Goal: Task Accomplishment & Management: Complete application form

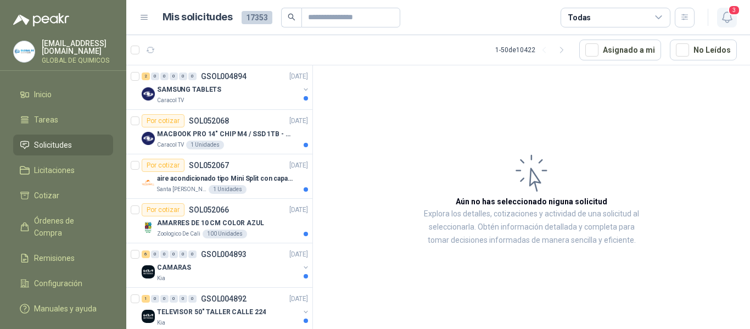
click at [726, 13] on icon "button" at bounding box center [728, 17] width 14 height 14
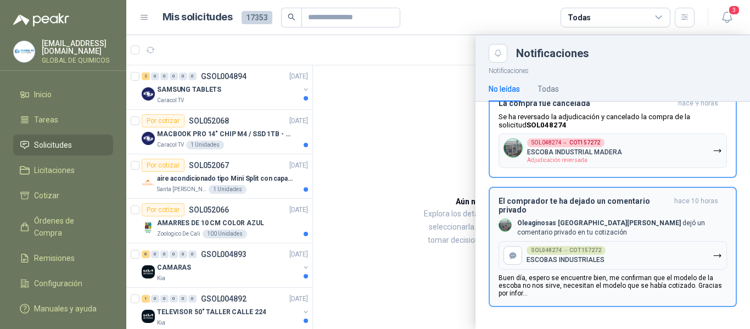
scroll to position [83, 0]
click at [608, 217] on div "El comprador te ha dejado un comentario privado hace 10 horas Oleaginosas San […" at bounding box center [613, 246] width 228 height 101
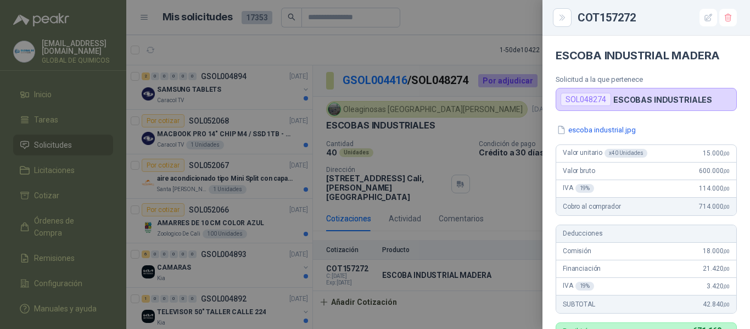
click at [472, 39] on div at bounding box center [375, 164] width 750 height 329
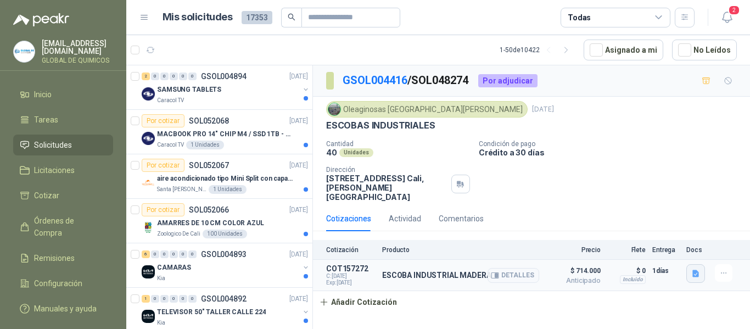
click at [689, 266] on button "button" at bounding box center [696, 273] width 19 height 19
click at [518, 240] on div "Cotización Producto Precio [PERSON_NAME] Entrega Docs" at bounding box center [531, 250] width 437 height 20
click at [370, 298] on button "Añadir Cotización" at bounding box center [358, 302] width 90 height 22
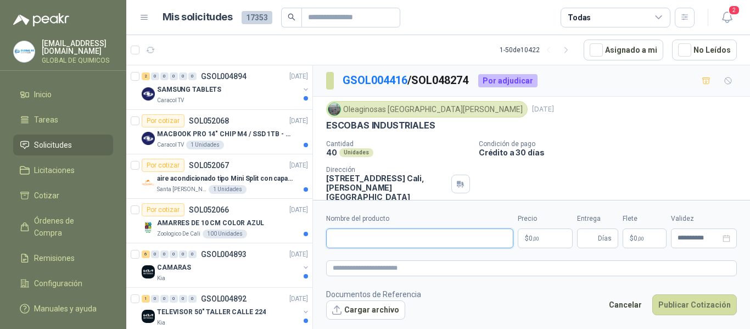
click at [369, 235] on input "Nombre del producto" at bounding box center [419, 238] width 187 height 20
type input "**********"
click at [542, 237] on body "[EMAIL_ADDRESS][DOMAIN_NAME] GLOBAL DE QUIMICOS Inicio Tareas Solicitudes Licit…" at bounding box center [375, 164] width 750 height 329
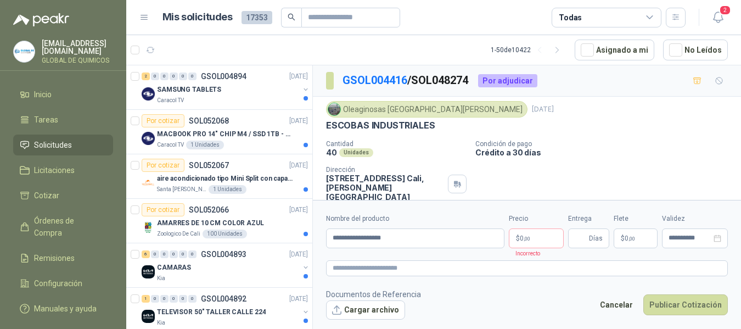
click at [681, 168] on div "Cantidad 40 Unidades Condición de pago Crédito a 30 [PERSON_NAME] Dirección [ST…" at bounding box center [527, 171] width 402 height 62
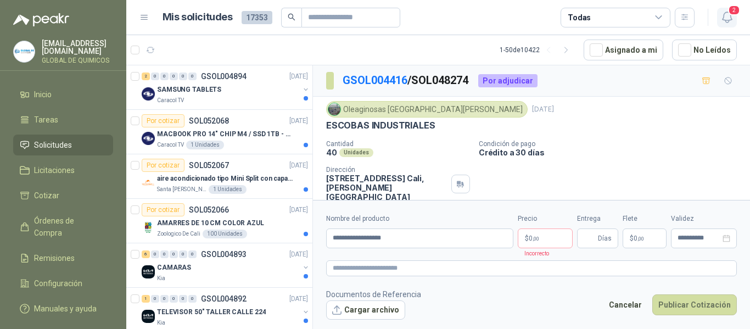
click at [726, 11] on icon "button" at bounding box center [728, 17] width 14 height 14
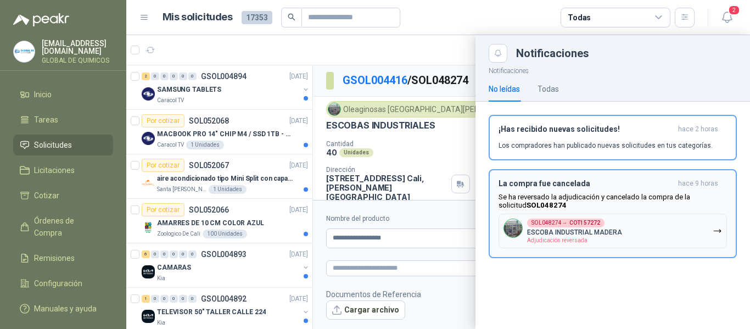
click at [605, 214] on div "La compra fue cancelada hace 9 horas Se ha reversado la adjudicación y cancelad…" at bounding box center [613, 213] width 228 height 69
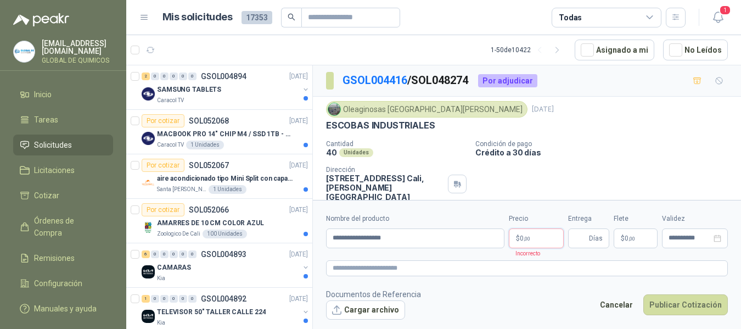
click at [539, 241] on body "[EMAIL_ADDRESS][DOMAIN_NAME] GLOBAL DE QUIMICOS Inicio Tareas Solicitudes Licit…" at bounding box center [370, 164] width 741 height 329
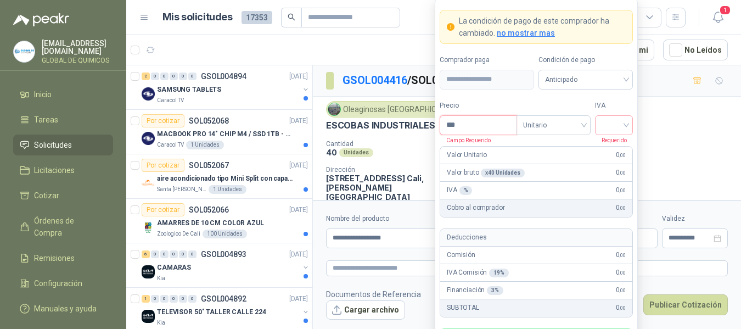
click at [488, 122] on input "***" at bounding box center [478, 125] width 76 height 19
type input "********"
click at [626, 130] on input "search" at bounding box center [614, 124] width 25 height 16
click at [483, 124] on input "********" at bounding box center [478, 125] width 76 height 19
click at [713, 17] on icon "button" at bounding box center [719, 17] width 14 height 14
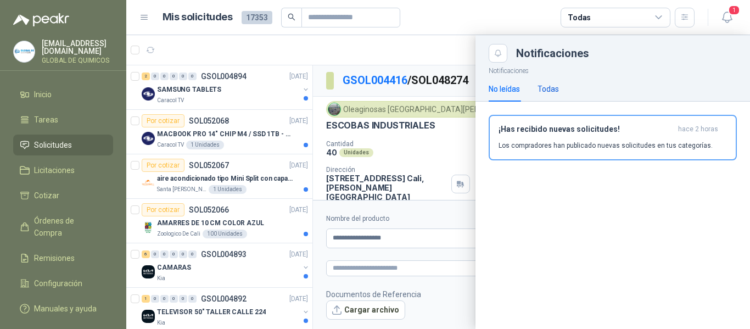
click at [554, 87] on div "Todas" at bounding box center [548, 89] width 21 height 12
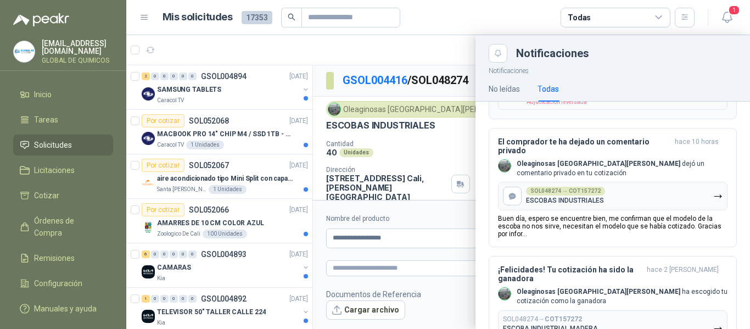
scroll to position [165, 0]
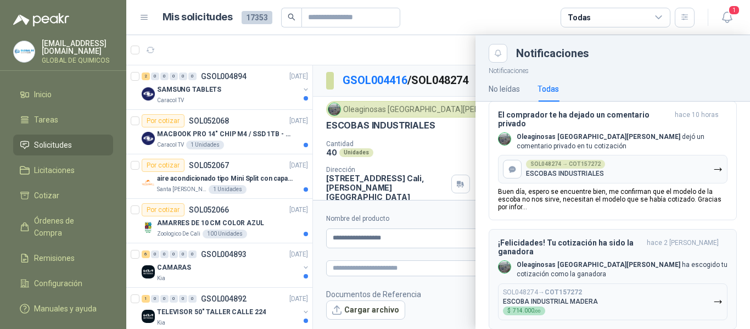
click at [607, 289] on button "SOL048274 → COT157272 ESCOBA INDUSTRIAL MADERA $ 714.000 ,00" at bounding box center [613, 301] width 230 height 37
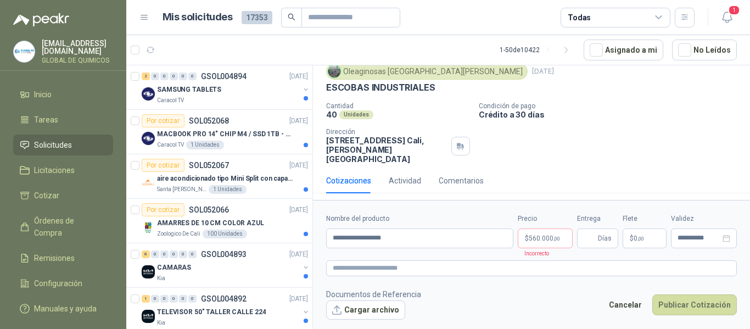
scroll to position [82, 0]
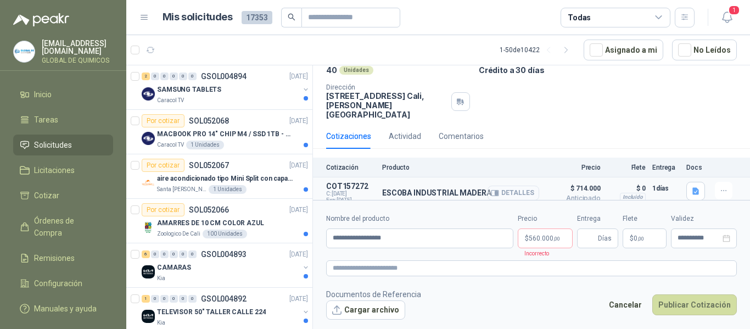
click at [516, 186] on button "Detalles" at bounding box center [514, 193] width 52 height 15
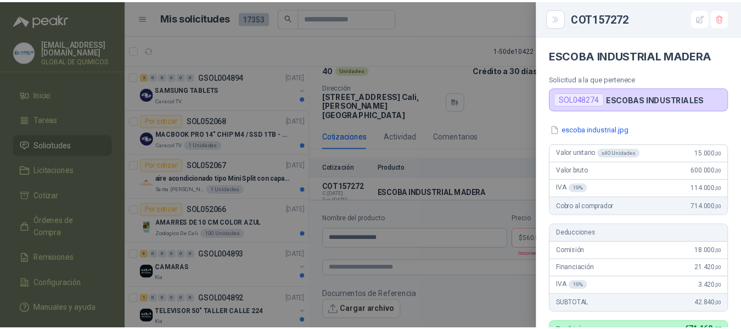
scroll to position [0, 0]
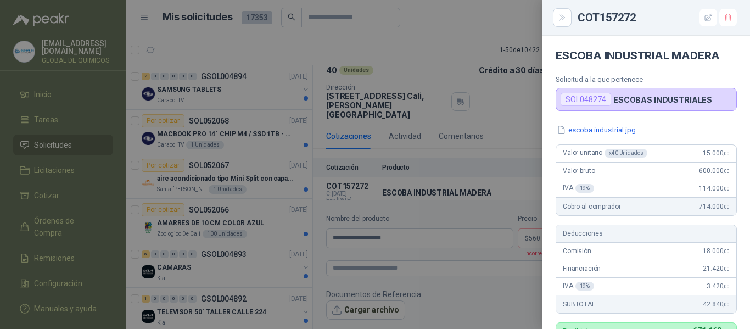
click at [499, 274] on div at bounding box center [375, 164] width 750 height 329
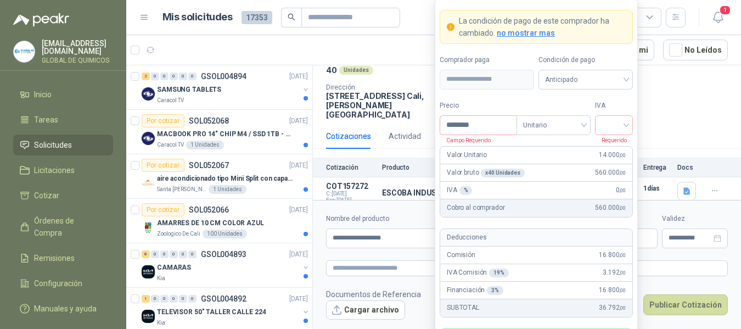
click at [540, 239] on body "[EMAIL_ADDRESS][DOMAIN_NAME] GLOBAL DE QUIMICOS Inicio Tareas Solicitudes Licit…" at bounding box center [370, 164] width 741 height 329
click at [487, 128] on input "********" at bounding box center [478, 125] width 76 height 19
type input "********"
click at [612, 122] on input "search" at bounding box center [614, 124] width 25 height 16
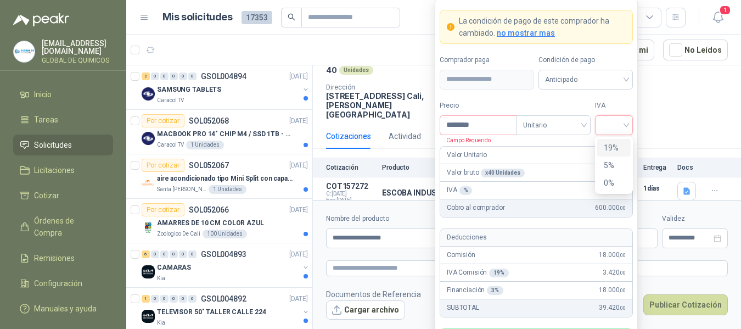
click at [614, 141] on div "19%" at bounding box center [615, 148] width 34 height 18
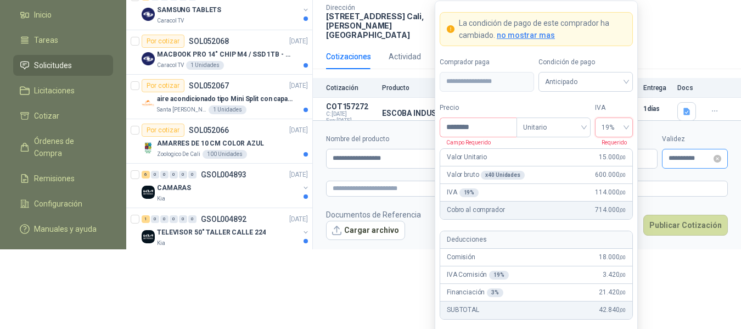
scroll to position [86, 0]
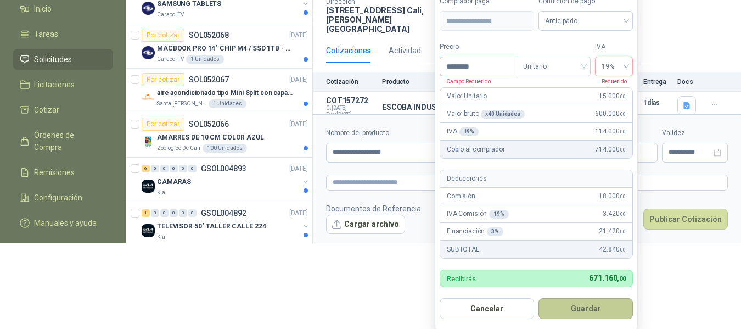
click at [583, 310] on button "Guardar" at bounding box center [586, 308] width 94 height 21
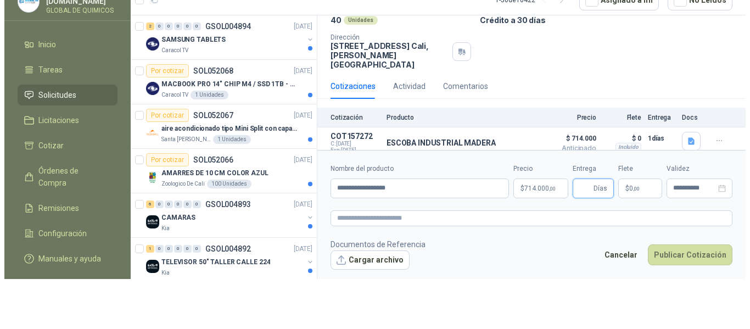
scroll to position [0, 0]
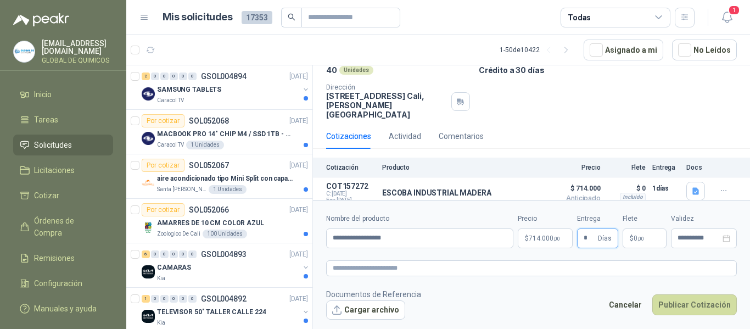
type input "*"
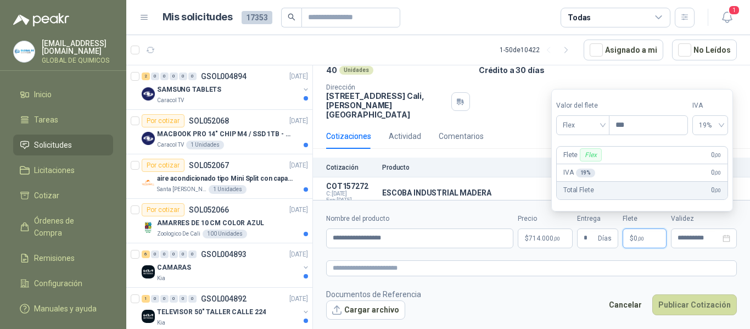
click at [635, 238] on span "0 ,00" at bounding box center [639, 238] width 10 height 7
click at [572, 127] on span "Flex" at bounding box center [583, 125] width 40 height 16
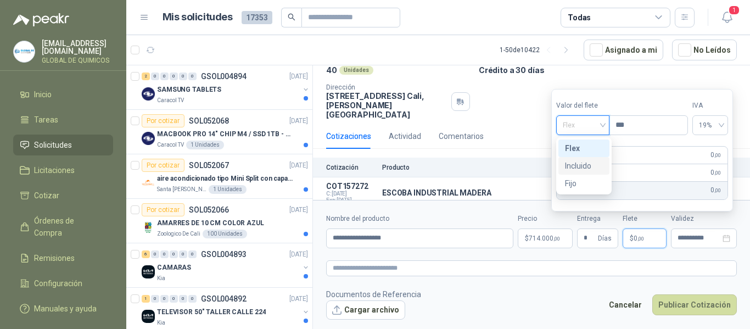
click at [573, 168] on div "Incluido" at bounding box center [584, 166] width 38 height 12
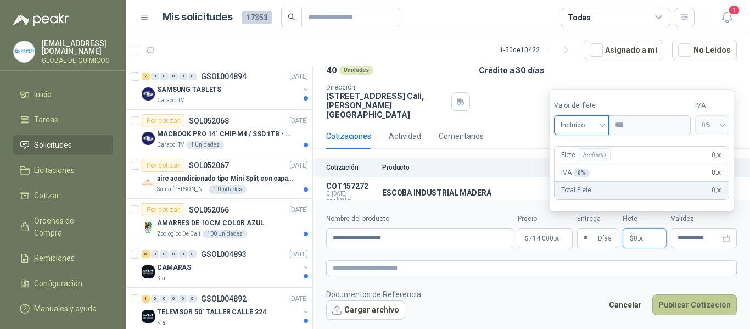
click at [704, 299] on button "Publicar Cotización" at bounding box center [694, 304] width 85 height 21
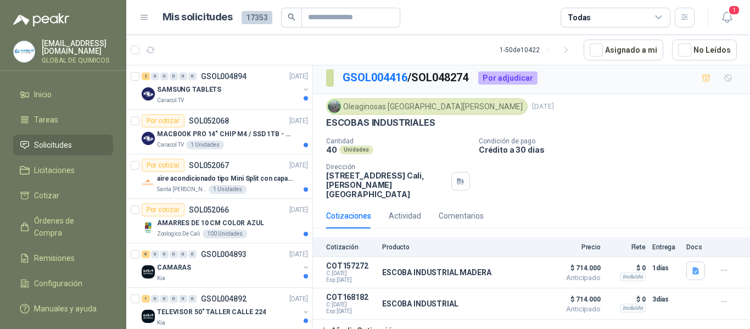
scroll to position [3, 0]
click at [720, 297] on icon "button" at bounding box center [724, 301] width 9 height 9
click at [666, 246] on button "Editar" at bounding box center [702, 248] width 88 height 18
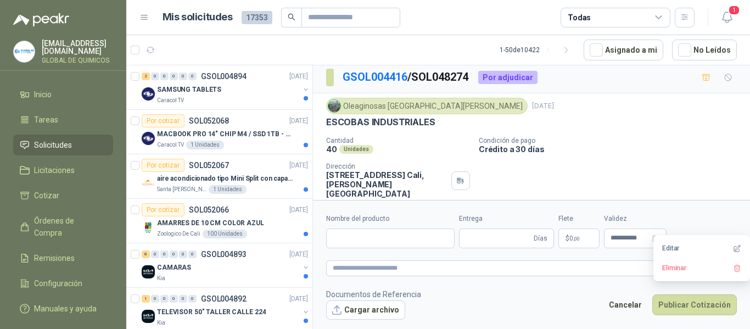
type input "**********"
type input "*"
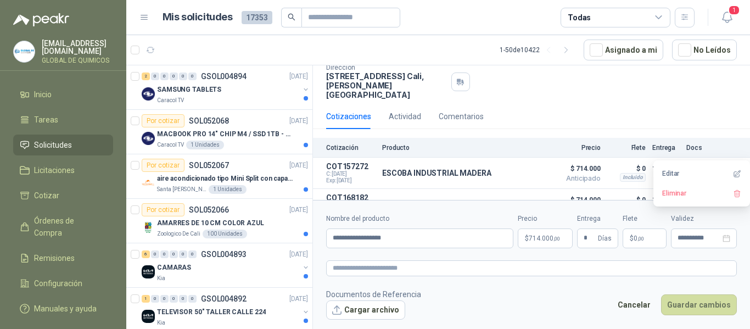
scroll to position [114, 0]
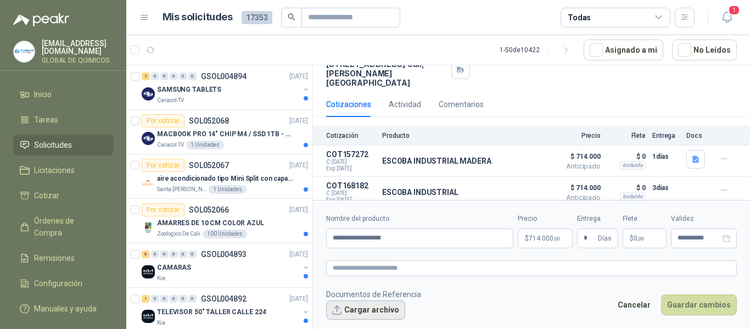
click at [365, 315] on button "Cargar archivo" at bounding box center [365, 310] width 79 height 20
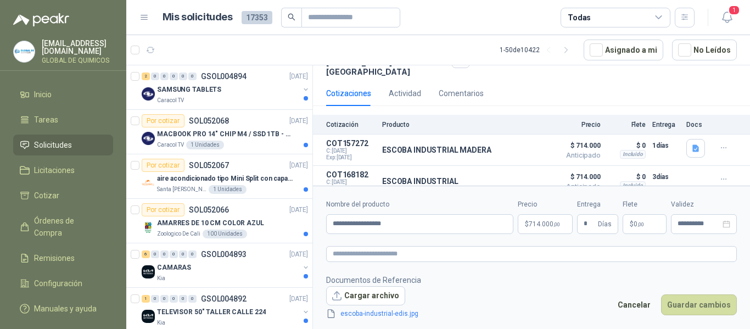
scroll to position [129, 0]
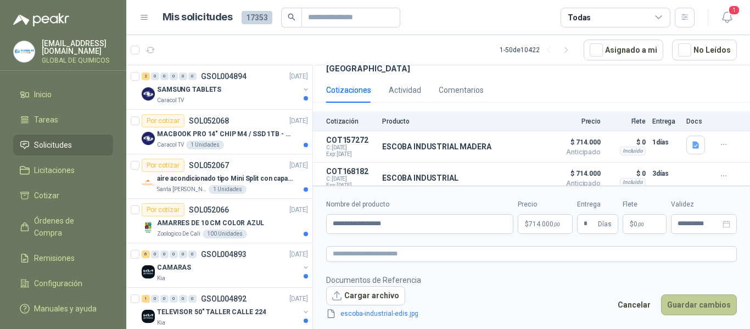
click at [688, 304] on button "Guardar cambios" at bounding box center [699, 304] width 76 height 21
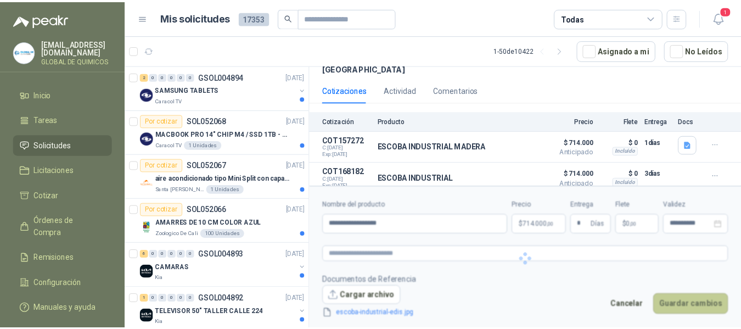
scroll to position [3, 0]
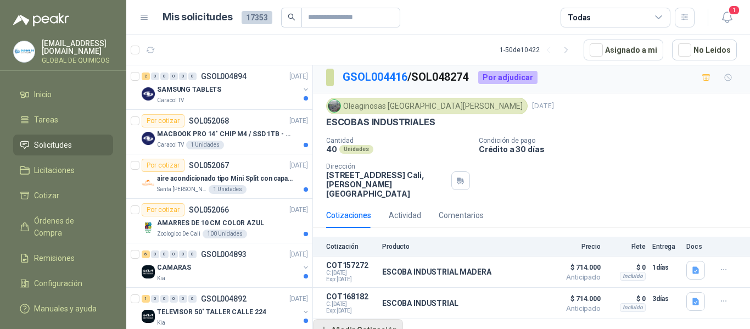
click at [374, 320] on button "Añadir Cotización" at bounding box center [358, 330] width 90 height 22
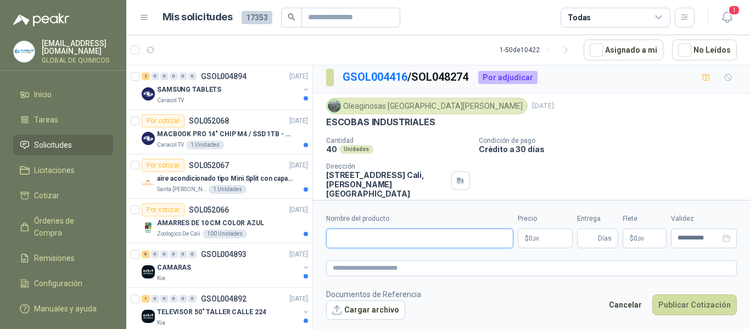
click at [395, 233] on input "Nombre del producto" at bounding box center [419, 238] width 187 height 20
type input "**********"
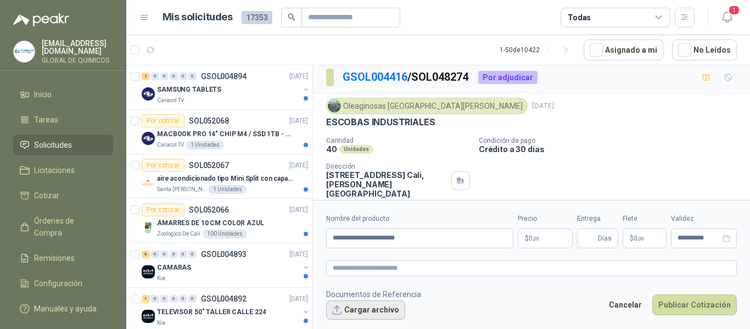
click at [364, 309] on button "Cargar archivo" at bounding box center [365, 310] width 79 height 20
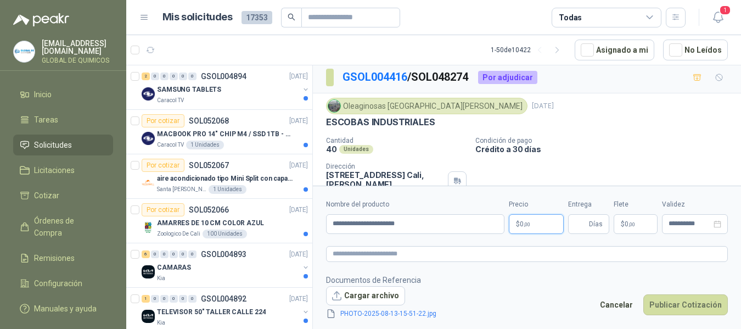
click at [540, 218] on body "[EMAIL_ADDRESS][DOMAIN_NAME] GLOBAL DE QUIMICOS Inicio Tareas Solicitudes Licit…" at bounding box center [370, 164] width 741 height 329
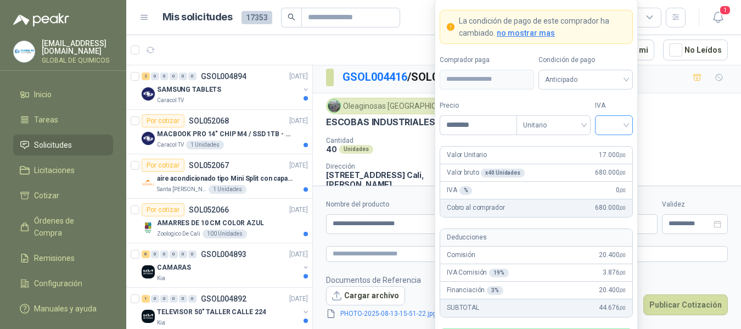
type input "********"
click at [608, 124] on input "search" at bounding box center [614, 124] width 25 height 16
click at [612, 143] on div "19%" at bounding box center [614, 148] width 20 height 12
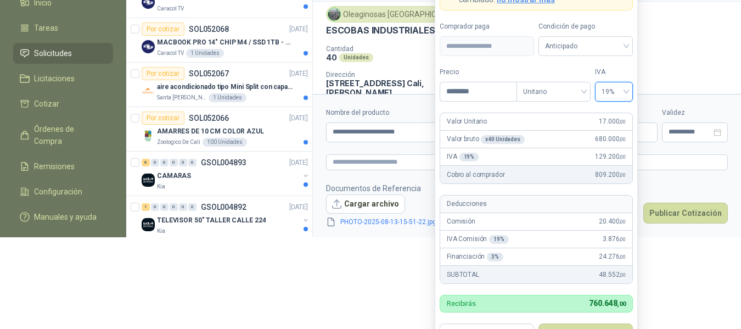
scroll to position [117, 0]
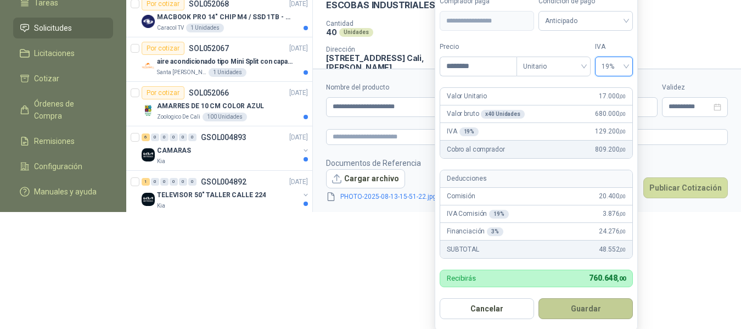
click at [597, 305] on button "Guardar" at bounding box center [586, 308] width 94 height 21
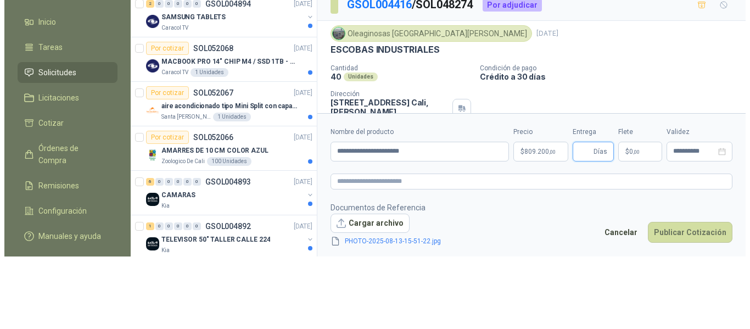
scroll to position [0, 0]
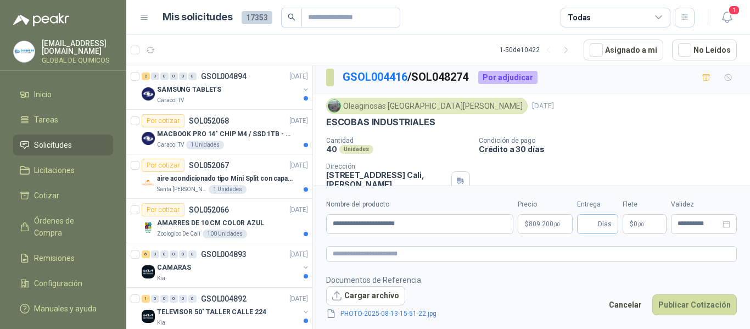
click at [583, 222] on span "Días" at bounding box center [597, 224] width 41 height 20
type input "*"
click at [648, 227] on p "$ 0 ,00" at bounding box center [645, 224] width 44 height 20
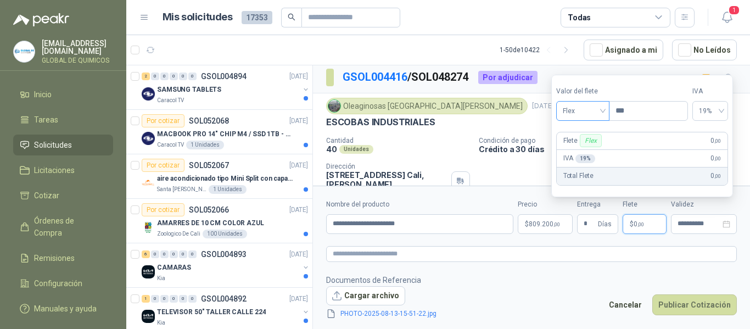
click at [582, 116] on span "Flex" at bounding box center [583, 111] width 40 height 16
click at [577, 149] on div "Incluido" at bounding box center [584, 152] width 38 height 12
click at [683, 302] on button "Publicar Cotización" at bounding box center [694, 304] width 85 height 21
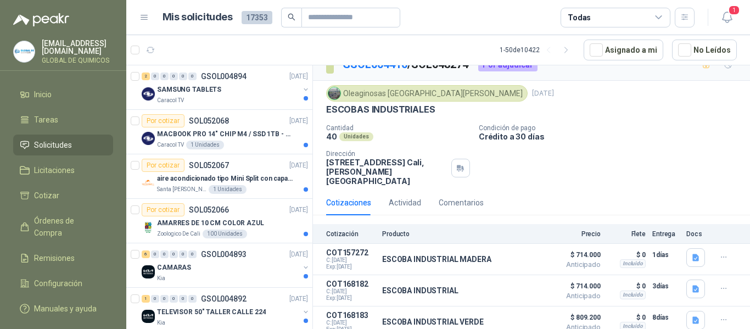
scroll to position [35, 0]
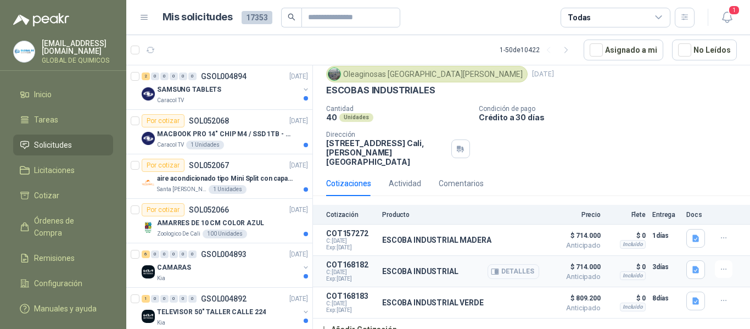
click at [517, 264] on button "Detalles" at bounding box center [514, 271] width 52 height 15
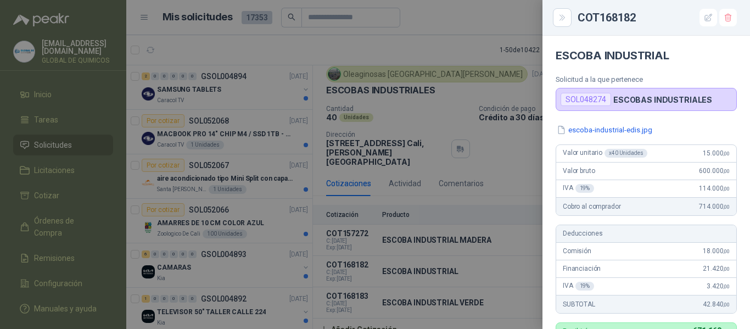
click at [512, 154] on div at bounding box center [375, 164] width 750 height 329
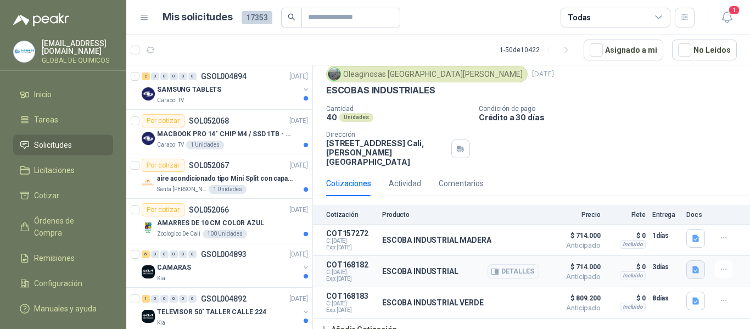
click at [691, 265] on icon "button" at bounding box center [695, 269] width 9 height 9
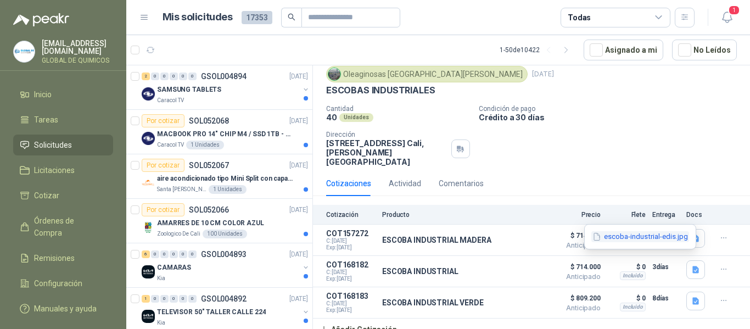
click at [636, 231] on button "escoba-industrial-edis.jpg" at bounding box center [641, 237] width 98 height 12
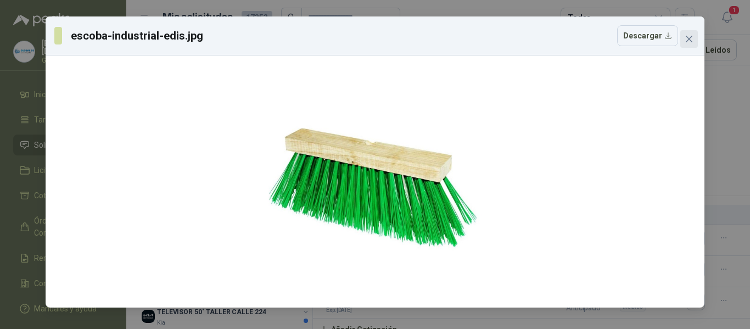
click at [688, 37] on icon "close" at bounding box center [689, 39] width 7 height 7
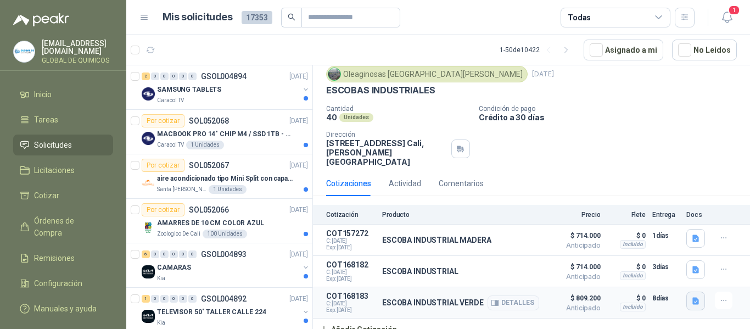
click at [693, 298] on icon "button" at bounding box center [696, 301] width 7 height 7
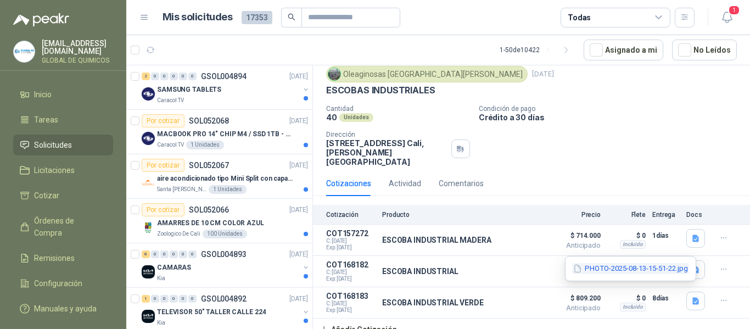
click at [656, 270] on button "PHOTO-2025-08-13-15-51-22.jpg" at bounding box center [630, 269] width 117 height 12
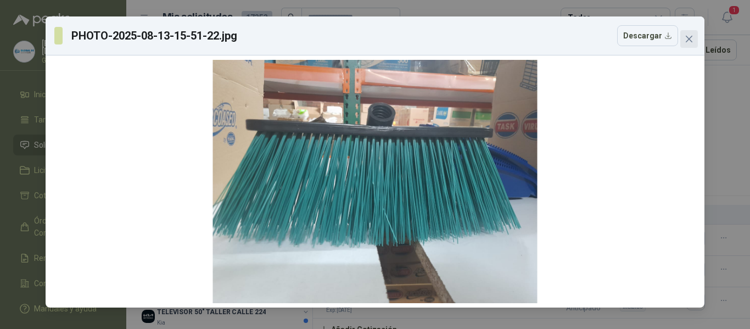
click at [688, 40] on icon "close" at bounding box center [689, 39] width 7 height 7
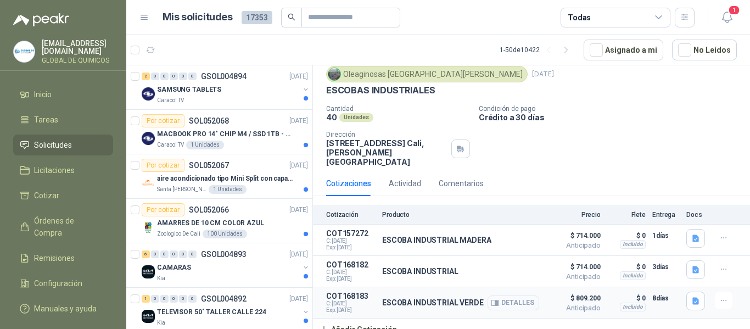
click at [505, 295] on button "Detalles" at bounding box center [514, 302] width 52 height 15
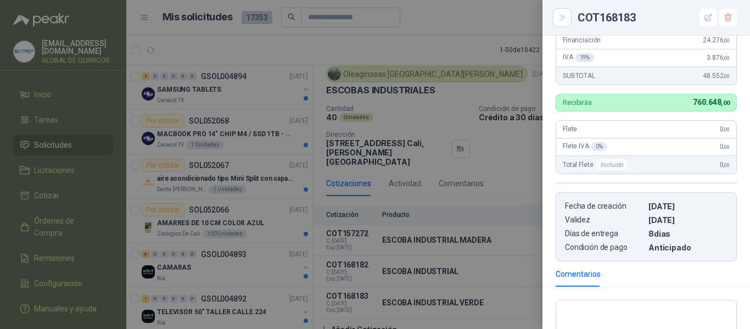
scroll to position [220, 0]
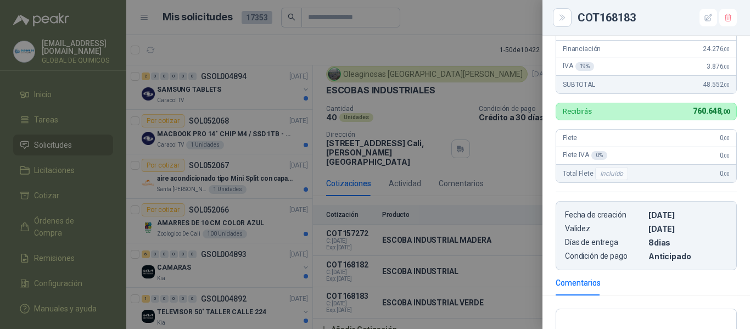
click at [458, 46] on div at bounding box center [375, 164] width 750 height 329
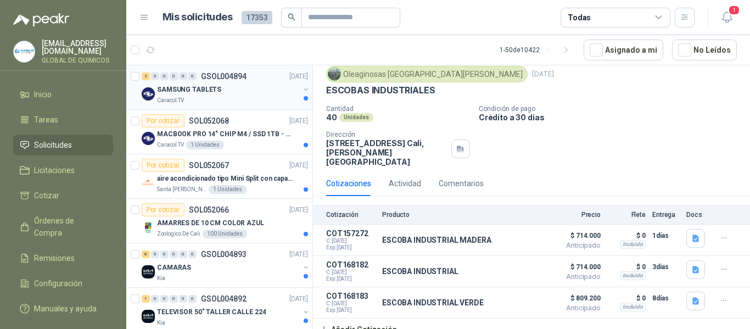
click at [302, 90] on button "button" at bounding box center [306, 89] width 9 height 9
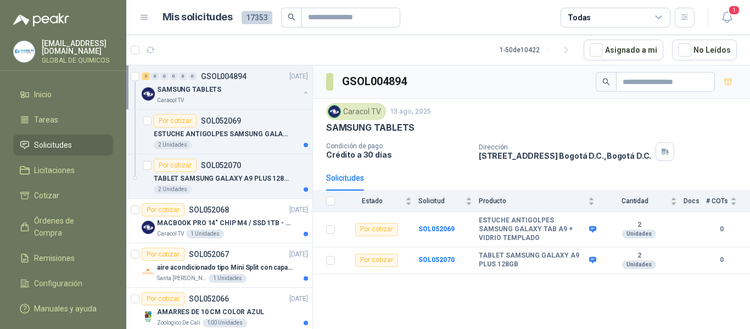
click at [302, 90] on button "button" at bounding box center [306, 92] width 9 height 9
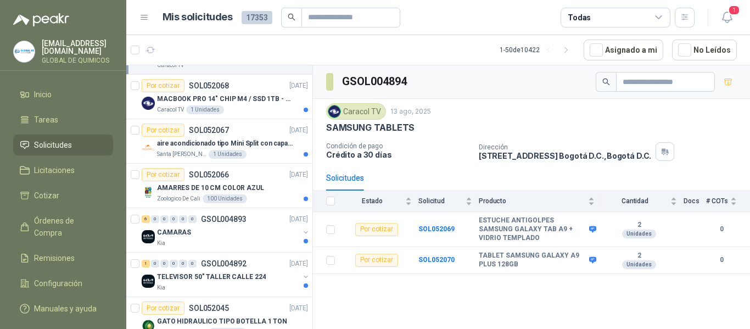
scroll to position [55, 0]
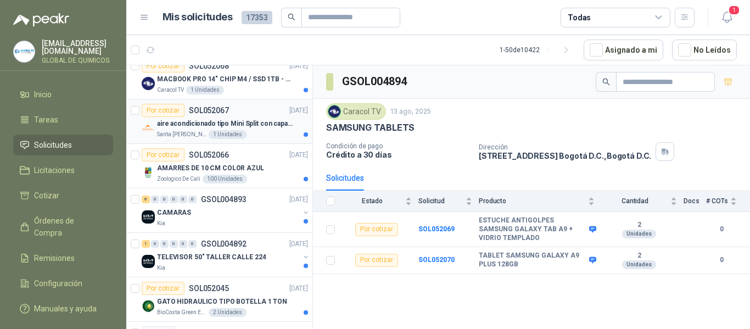
click at [294, 121] on div "aire acondicionado tipo Mini Split con capacidad de 12000 BTU a 110V o 220V" at bounding box center [232, 123] width 151 height 13
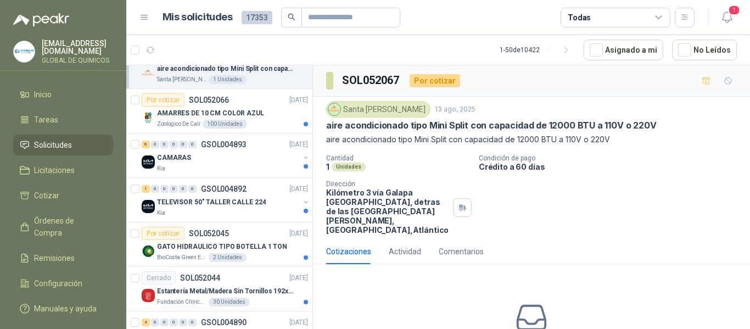
scroll to position [165, 0]
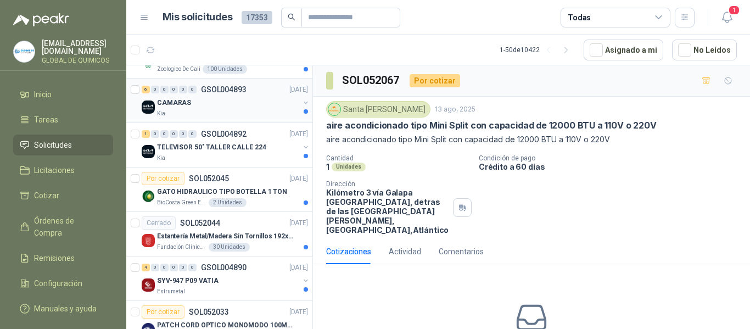
click at [302, 100] on button "button" at bounding box center [306, 102] width 9 height 9
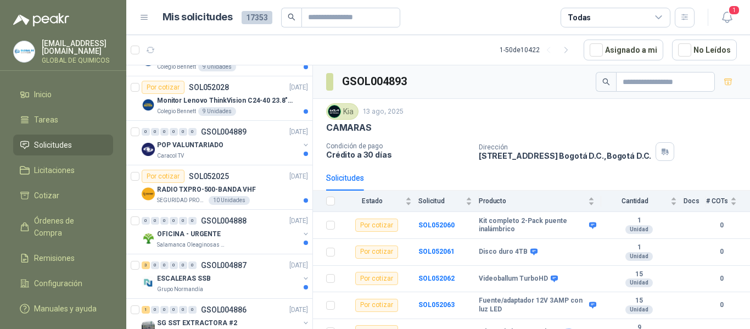
scroll to position [934, 0]
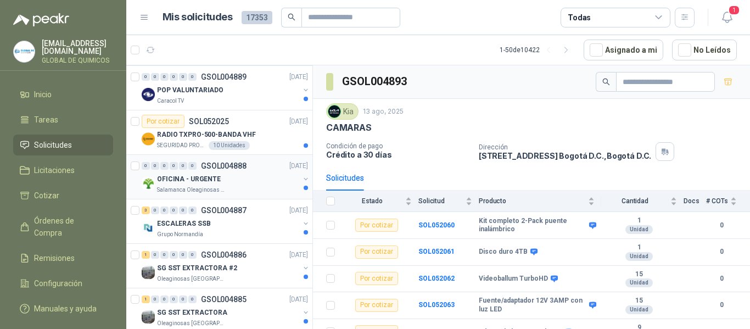
click at [302, 180] on button "button" at bounding box center [306, 179] width 9 height 9
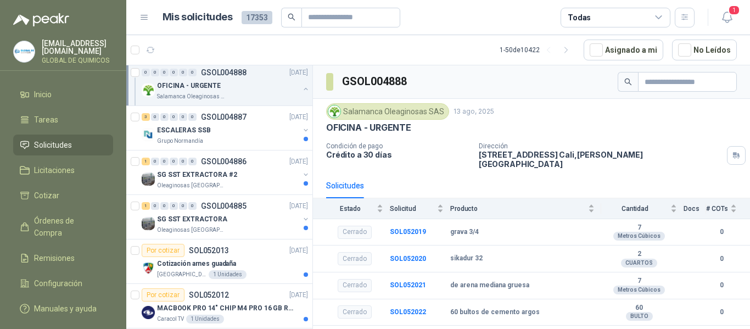
scroll to position [1263, 0]
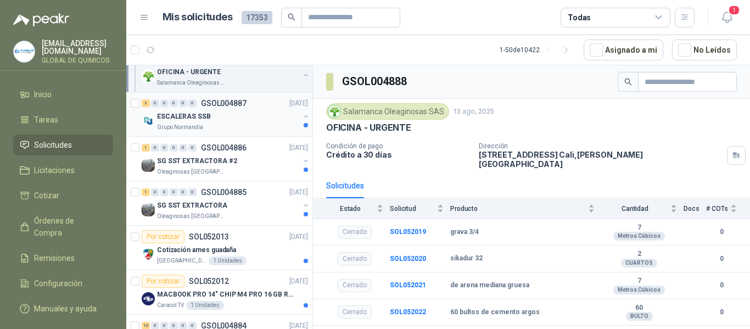
click at [302, 119] on button "button" at bounding box center [306, 116] width 9 height 9
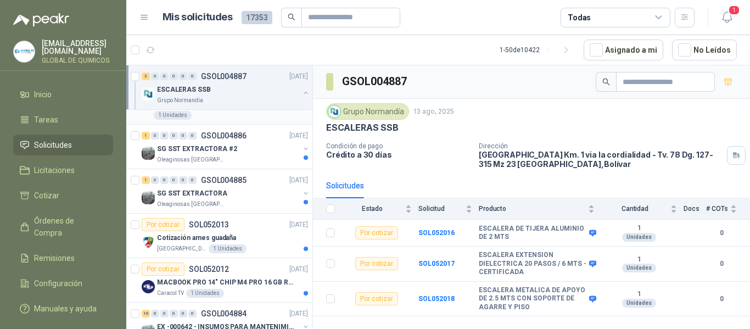
scroll to position [1428, 0]
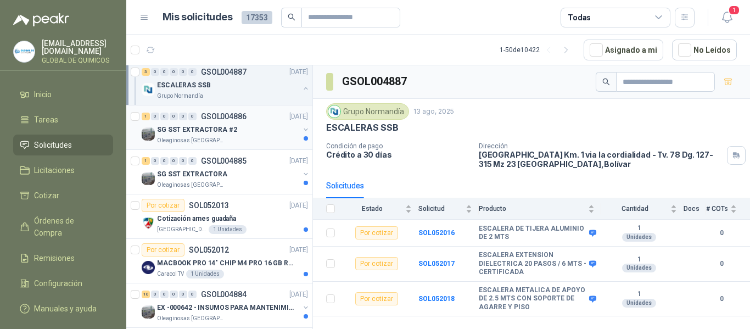
click at [302, 130] on button "button" at bounding box center [306, 129] width 9 height 9
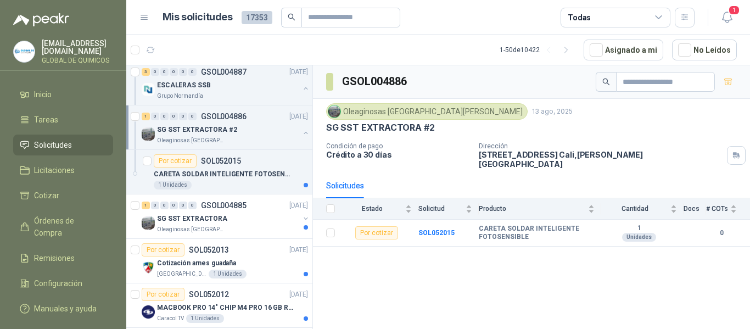
scroll to position [1483, 0]
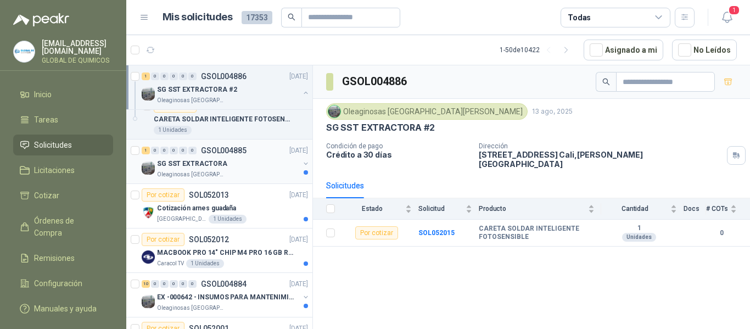
click at [302, 163] on button "button" at bounding box center [306, 163] width 9 height 9
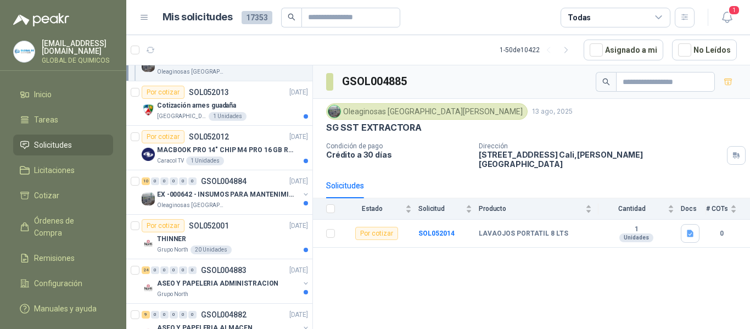
scroll to position [1648, 0]
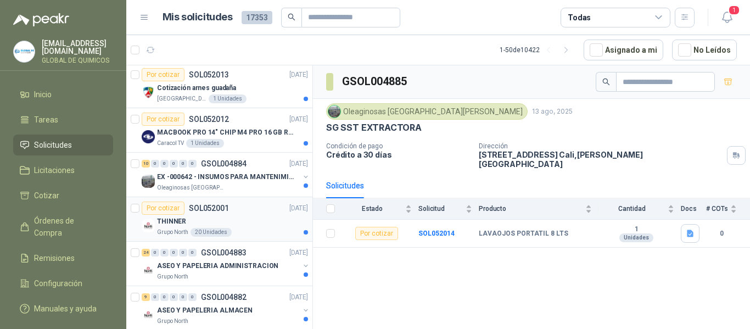
click at [289, 222] on div "THINNER" at bounding box center [232, 221] width 151 height 13
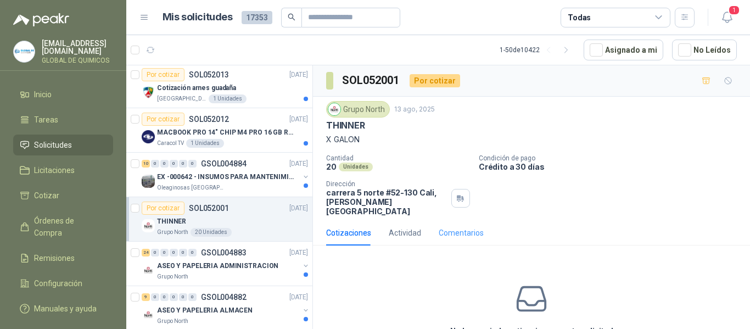
click at [460, 236] on div "Comentarios" at bounding box center [461, 232] width 45 height 25
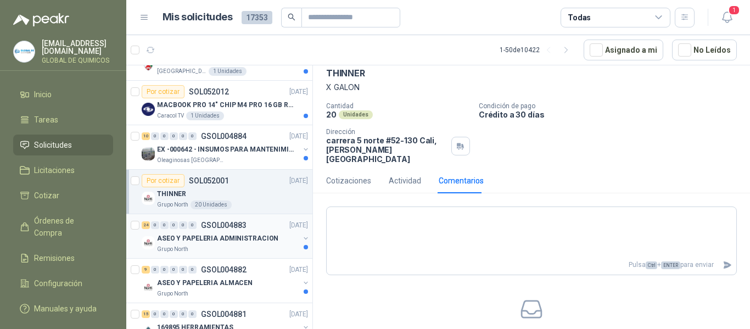
scroll to position [1703, 0]
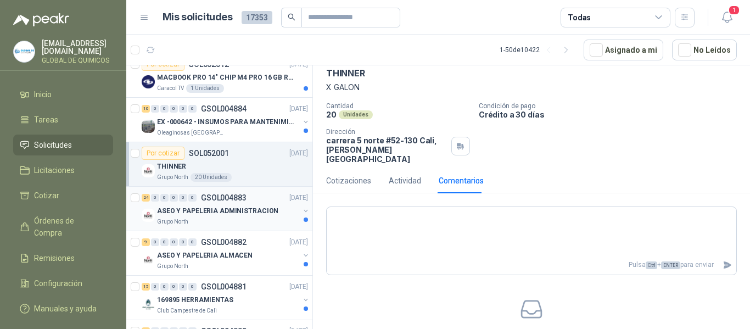
click at [302, 211] on button "button" at bounding box center [306, 211] width 9 height 9
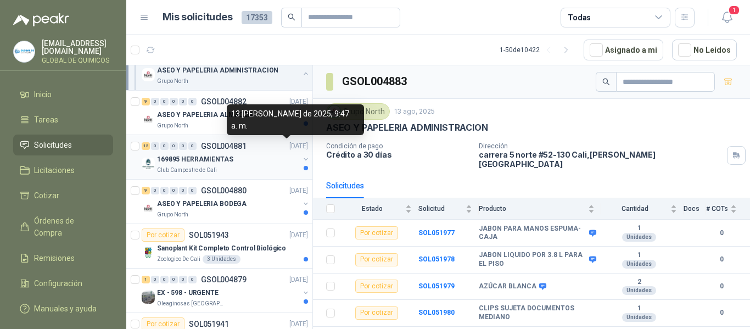
scroll to position [2856, 0]
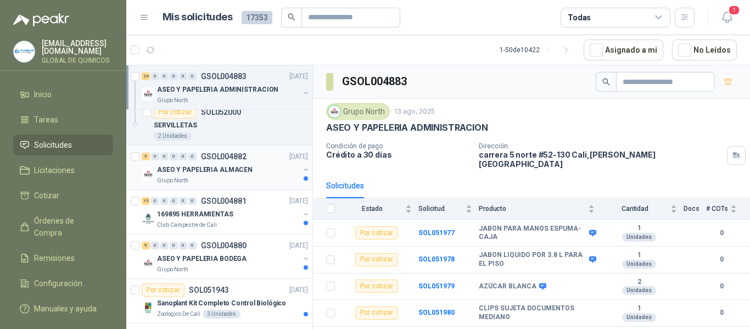
click at [302, 169] on button "button" at bounding box center [306, 169] width 9 height 9
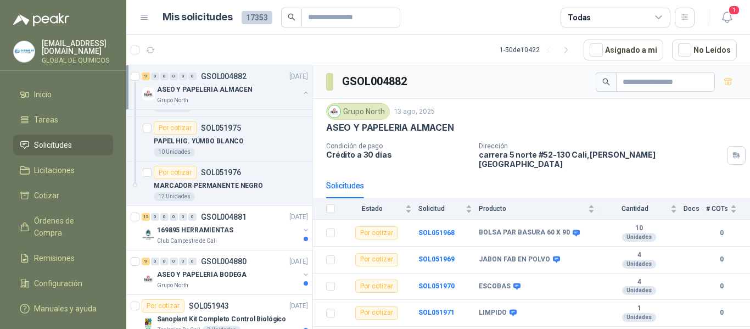
scroll to position [3295, 0]
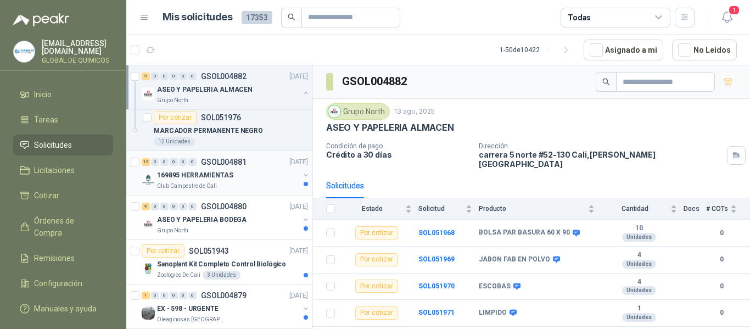
click at [289, 173] on div "169895 HERRAMIENTAS" at bounding box center [228, 175] width 142 height 13
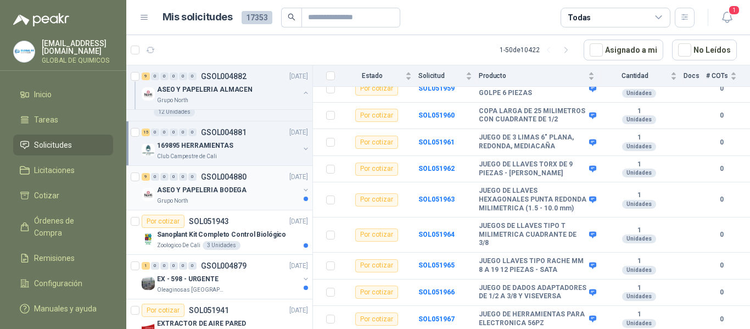
scroll to position [3350, 0]
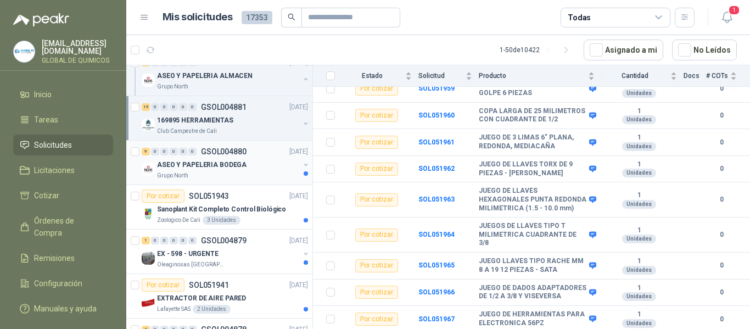
click at [282, 164] on div "ASEO Y PAPELERIA BODEGA" at bounding box center [228, 164] width 142 height 13
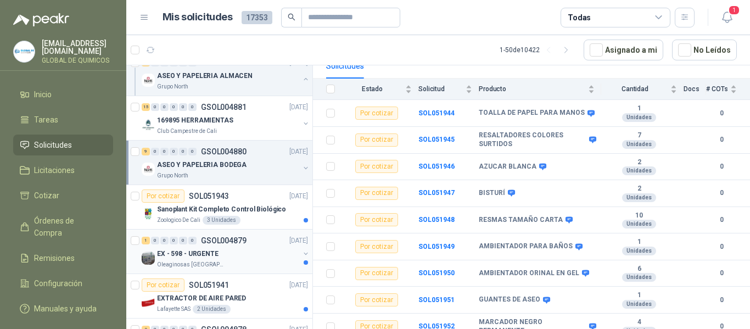
scroll to position [3405, 0]
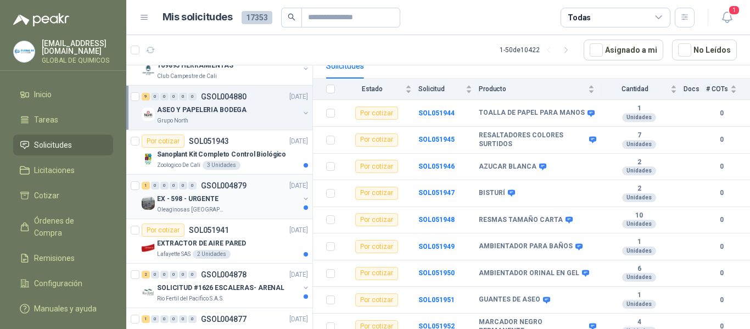
click at [292, 199] on div "EX - 598 - URGENTE Oleaginosas [GEOGRAPHIC_DATA][PERSON_NAME]" at bounding box center [226, 203] width 169 height 22
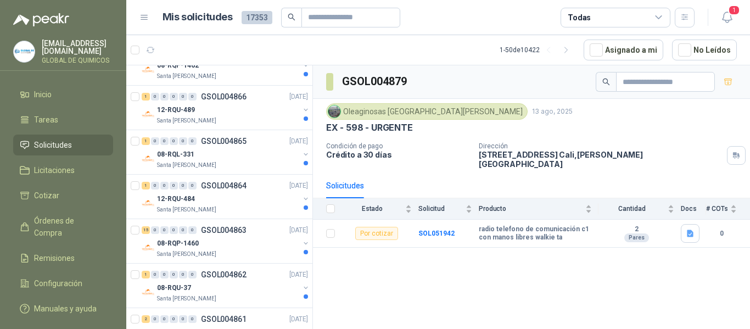
scroll to position [4161, 0]
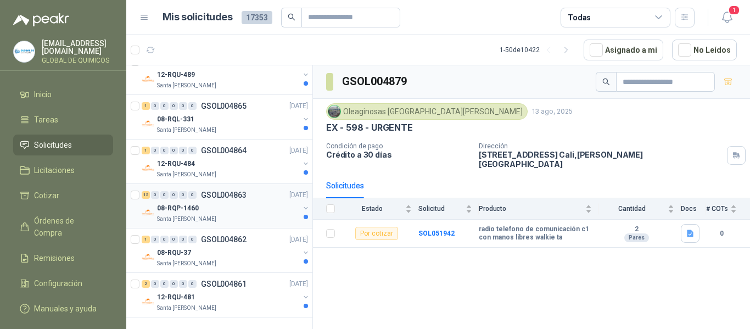
click at [282, 202] on div "08-RQP-1460" at bounding box center [228, 208] width 142 height 13
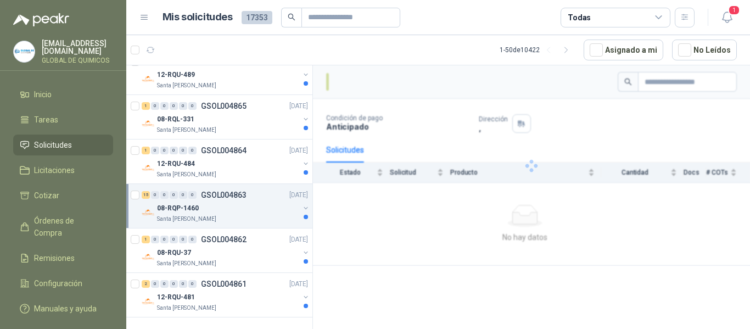
click at [302, 204] on div at bounding box center [306, 213] width 9 height 18
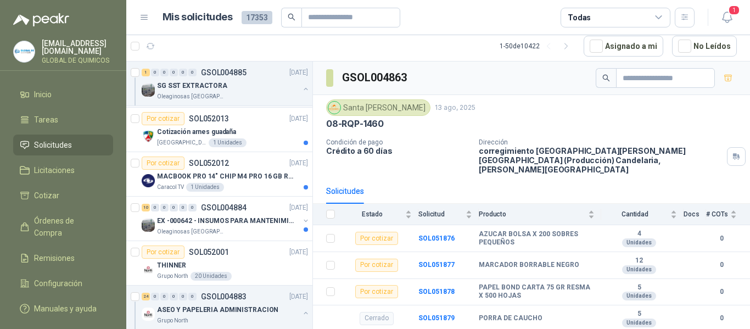
scroll to position [1601, 0]
click at [295, 216] on div "EX -000642 - INSUMOS PARA MANTENIMIENTO PREVENTIVO Oleaginosas [GEOGRAPHIC_DATA…" at bounding box center [226, 224] width 169 height 22
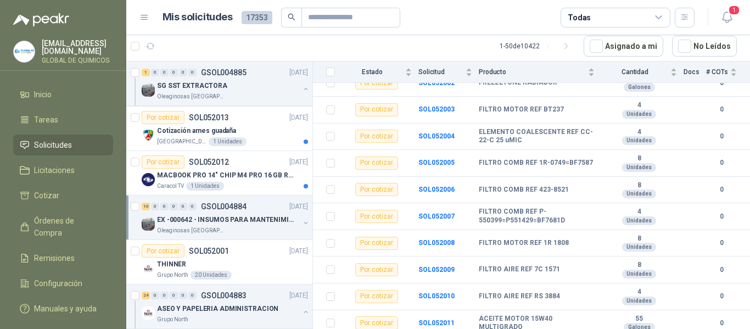
scroll to position [1656, 0]
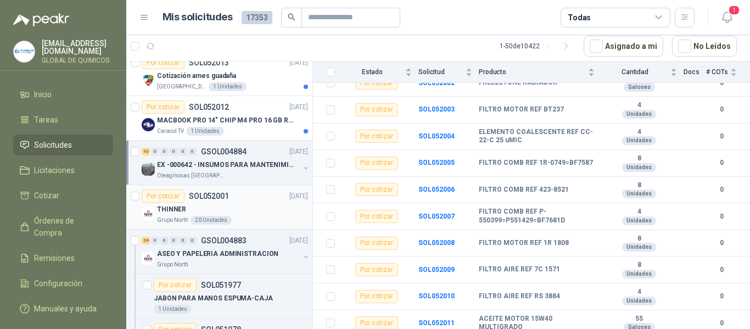
click at [287, 207] on div "THINNER" at bounding box center [232, 209] width 151 height 13
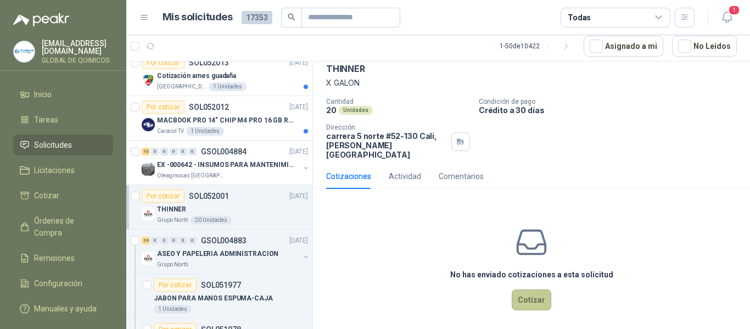
click at [526, 291] on button "Cotizar" at bounding box center [532, 299] width 40 height 21
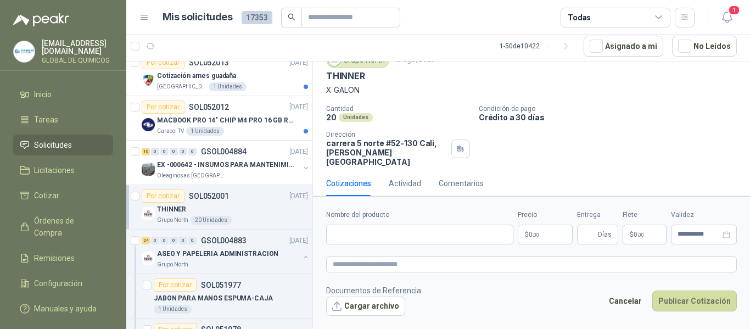
scroll to position [45, 0]
click at [378, 233] on input "Nombre del producto" at bounding box center [419, 235] width 187 height 20
type input "**********"
click at [521, 230] on body "[EMAIL_ADDRESS][DOMAIN_NAME] GLOBAL DE QUIMICOS Inicio Tareas Solicitudes Licit…" at bounding box center [375, 164] width 750 height 329
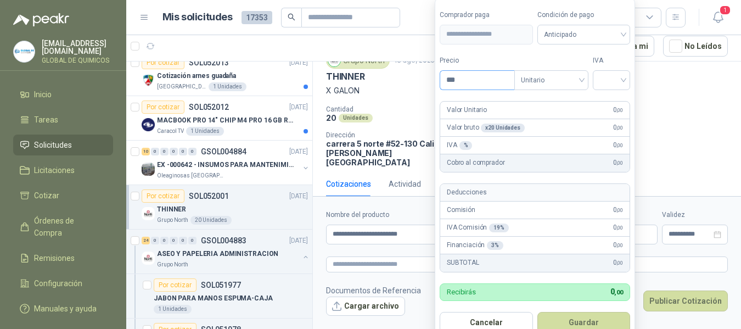
click at [465, 78] on input "***" at bounding box center [477, 80] width 74 height 19
type input "********"
click at [599, 320] on button "Guardar" at bounding box center [584, 322] width 93 height 21
click at [615, 81] on input "search" at bounding box center [612, 79] width 24 height 16
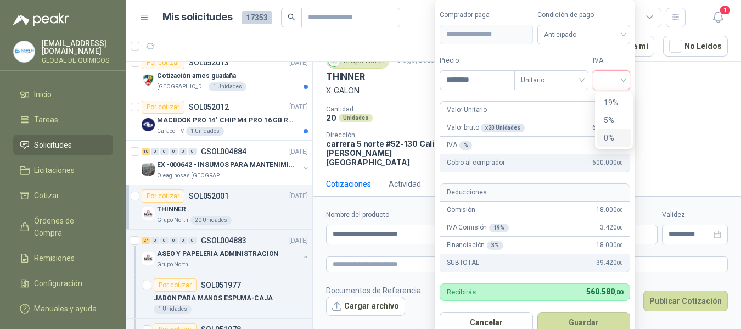
click at [608, 133] on div "0%" at bounding box center [614, 138] width 20 height 12
click at [576, 319] on button "Guardar" at bounding box center [586, 322] width 94 height 21
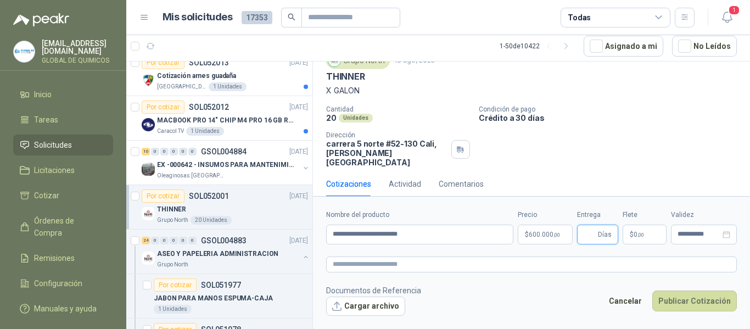
click at [585, 233] on input "Entrega" at bounding box center [590, 234] width 12 height 19
type input "*"
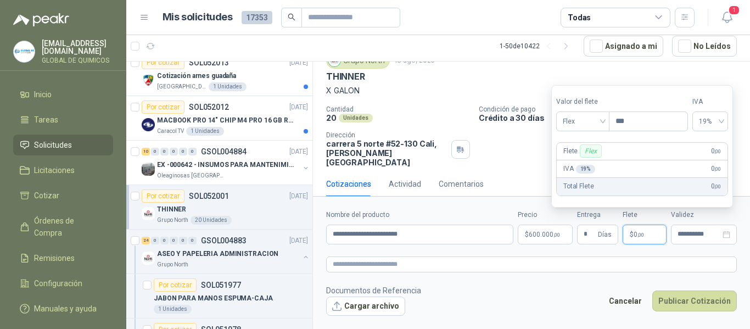
click at [641, 236] on span ",00" at bounding box center [641, 235] width 7 height 6
click at [581, 120] on span "Flex" at bounding box center [583, 121] width 40 height 16
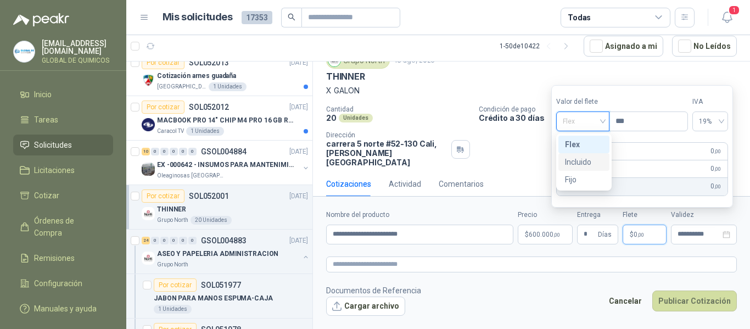
click at [577, 165] on div "Incluido" at bounding box center [584, 162] width 38 height 12
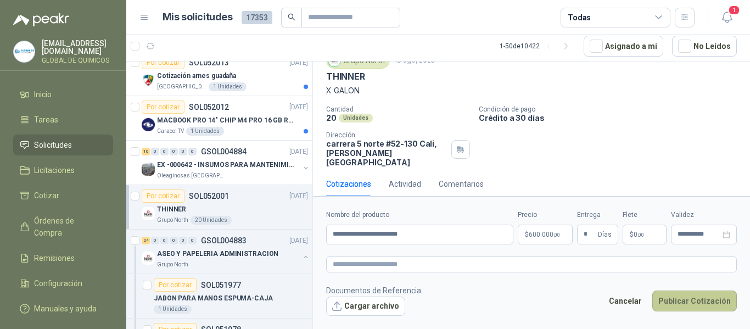
click at [691, 292] on button "Publicar Cotización" at bounding box center [694, 301] width 85 height 21
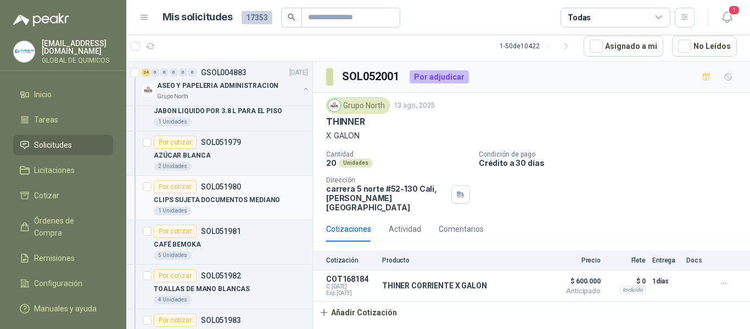
scroll to position [1931, 0]
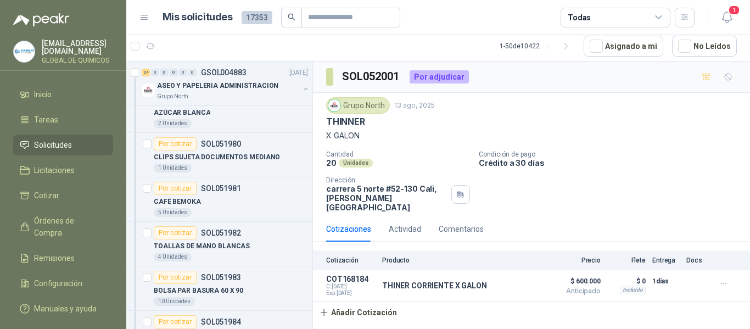
click at [620, 10] on div "Todas" at bounding box center [616, 18] width 110 height 20
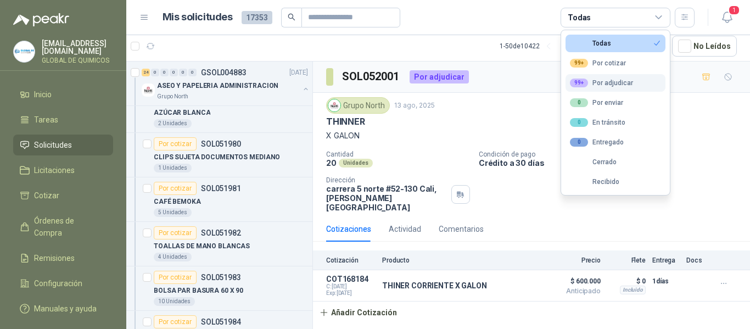
click at [593, 86] on div "99+ Por adjudicar" at bounding box center [601, 83] width 63 height 9
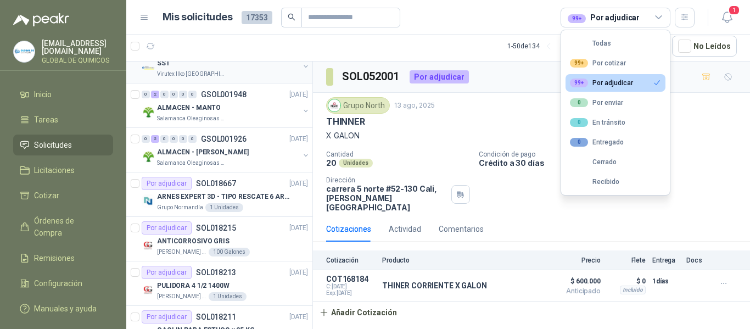
scroll to position [1546, 0]
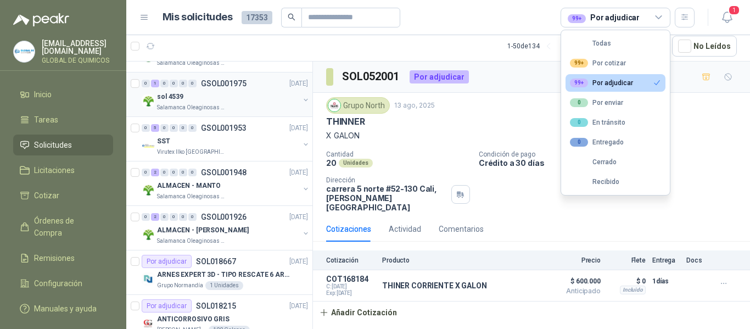
click at [295, 94] on div "sol 4539 Salamanca Oleaginosas SAS" at bounding box center [226, 101] width 169 height 22
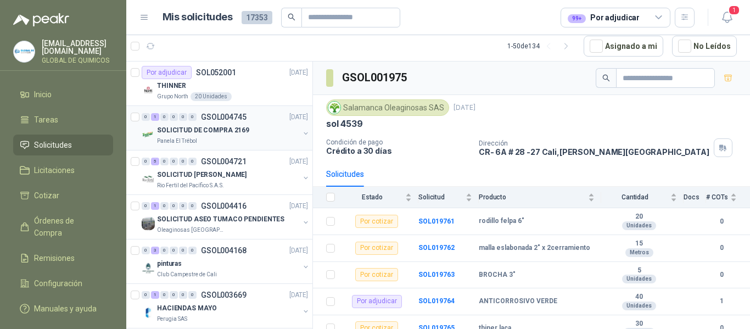
click at [296, 126] on div "SOLICITUD DE COMPRA 2169 Panela El Trébol" at bounding box center [226, 135] width 169 height 22
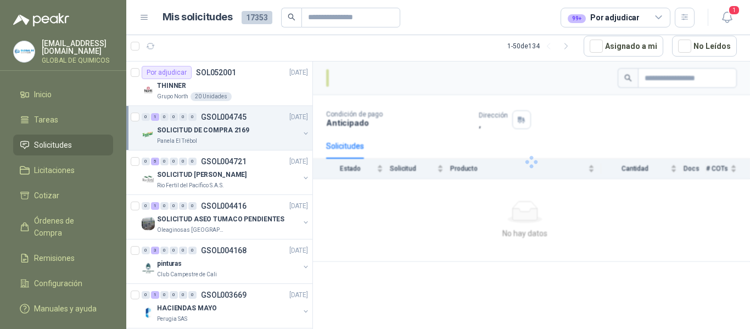
click at [302, 131] on button "button" at bounding box center [306, 133] width 9 height 9
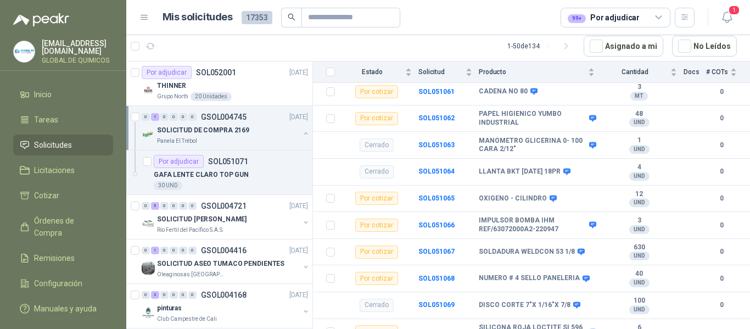
scroll to position [884, 0]
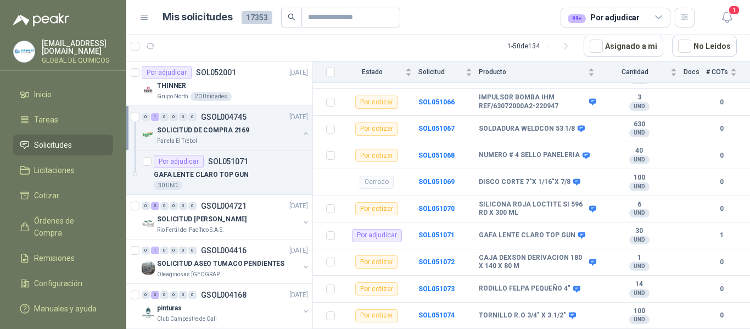
click at [302, 133] on button "button" at bounding box center [306, 133] width 9 height 9
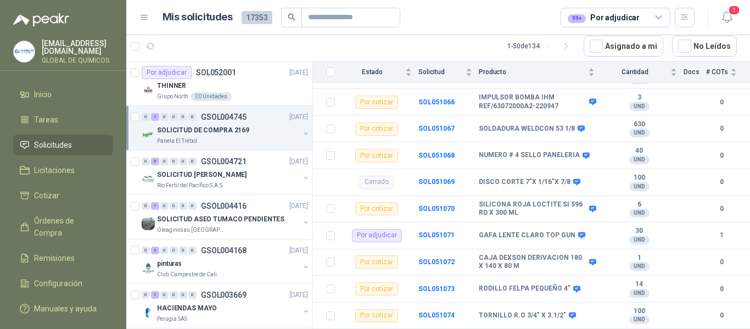
click at [302, 133] on button "button" at bounding box center [306, 133] width 9 height 9
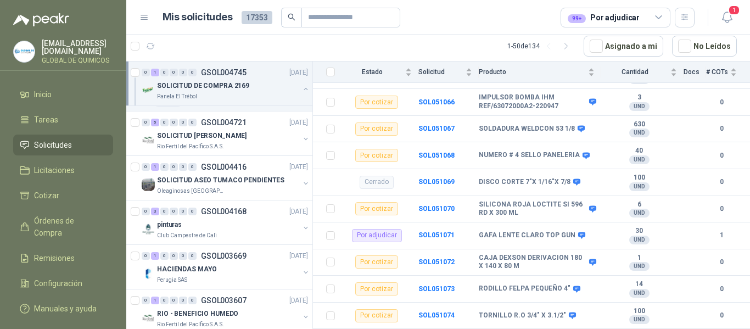
scroll to position [110, 0]
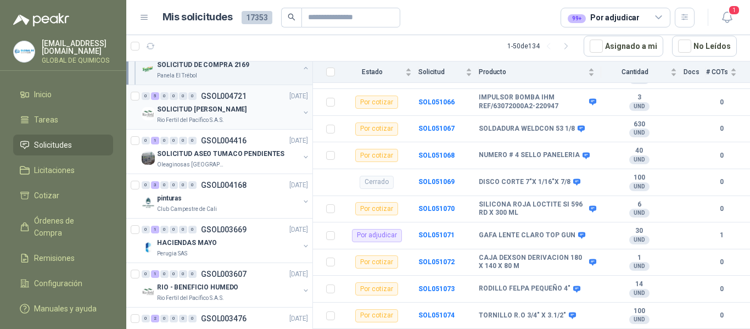
click at [302, 111] on button "button" at bounding box center [306, 112] width 9 height 9
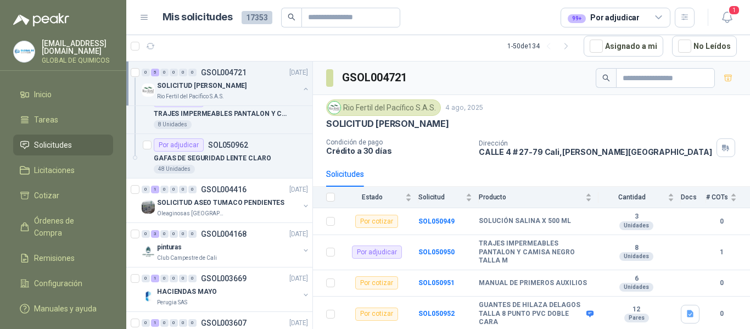
scroll to position [330, 0]
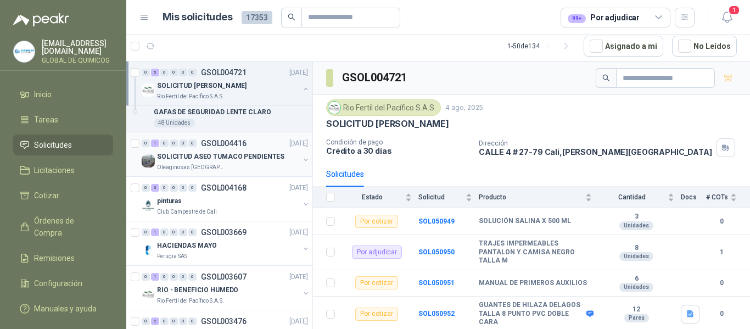
click at [302, 158] on button "button" at bounding box center [306, 159] width 9 height 9
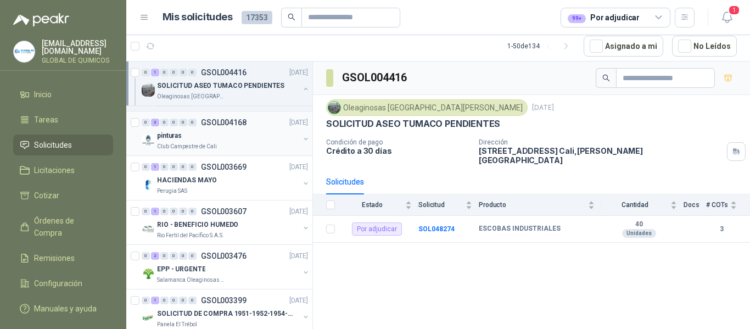
scroll to position [494, 0]
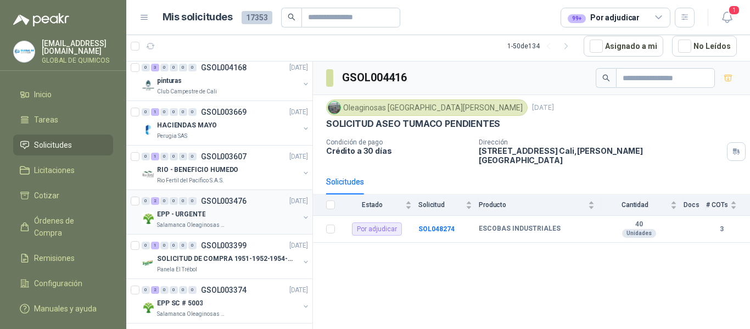
click at [302, 218] on button "button" at bounding box center [306, 217] width 9 height 9
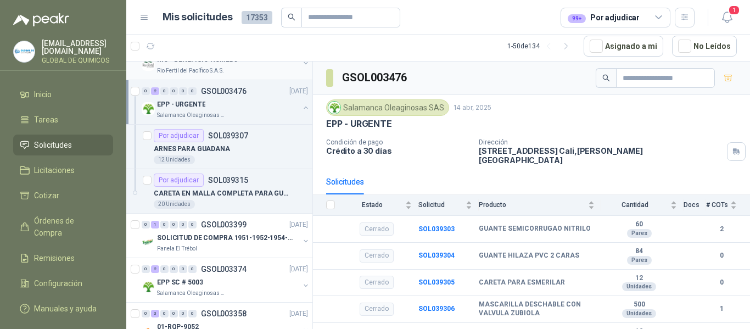
scroll to position [659, 0]
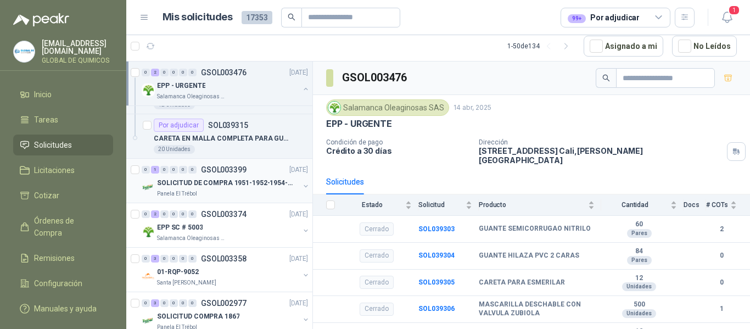
click at [302, 188] on button "button" at bounding box center [306, 186] width 9 height 9
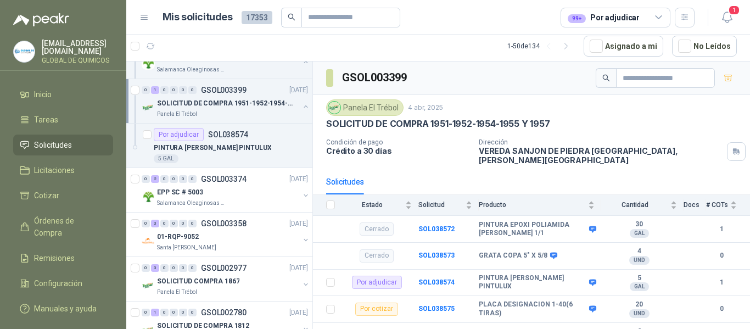
scroll to position [769, 0]
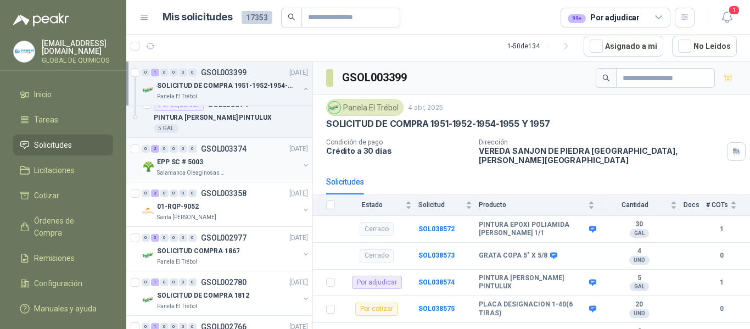
click at [302, 165] on button "button" at bounding box center [306, 165] width 9 height 9
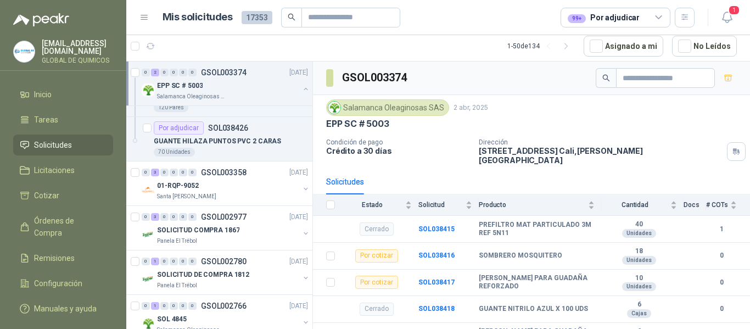
scroll to position [934, 0]
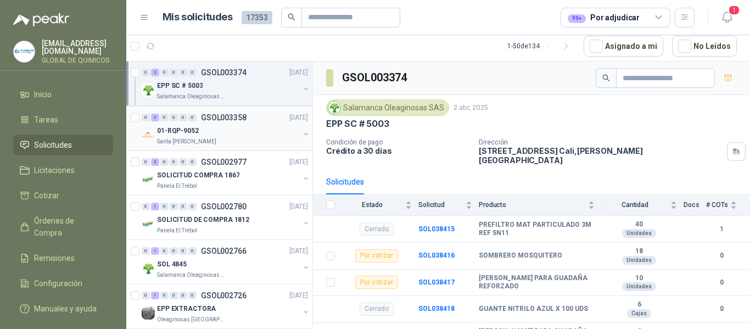
click at [302, 132] on button "button" at bounding box center [306, 134] width 9 height 9
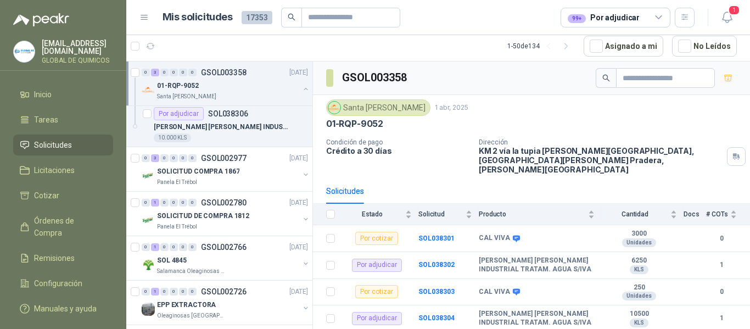
scroll to position [1098, 0]
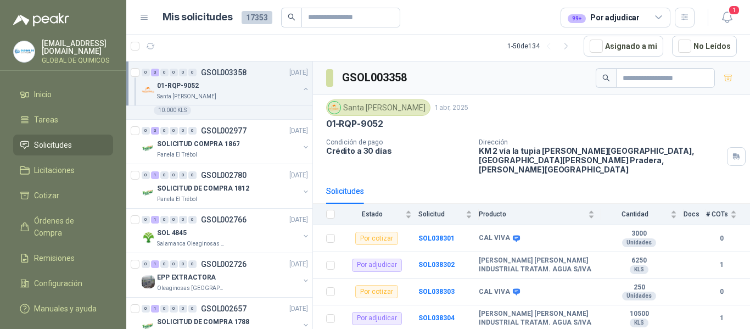
click at [579, 14] on div "99+" at bounding box center [577, 18] width 18 height 9
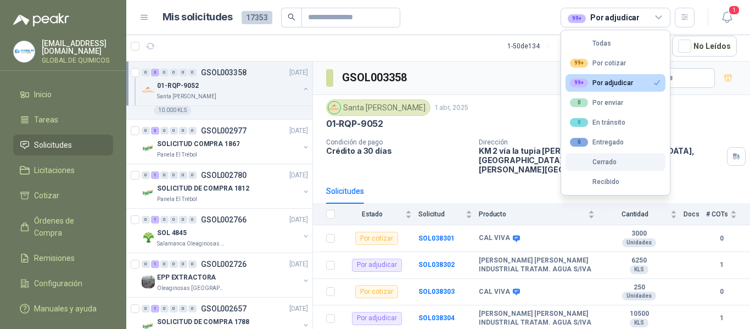
click at [600, 163] on div "Cerrado" at bounding box center [593, 162] width 47 height 8
click at [615, 83] on div "99+ Por adjudicar" at bounding box center [601, 83] width 63 height 9
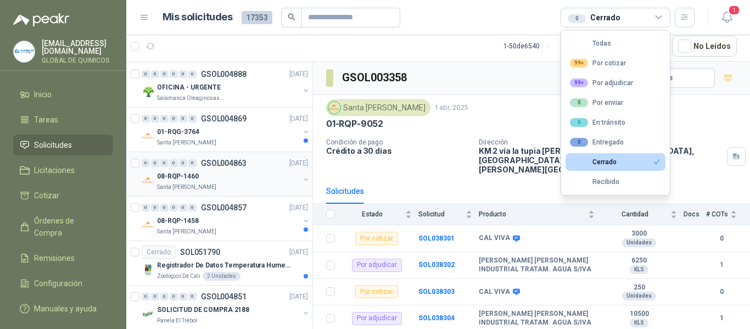
scroll to position [0, 0]
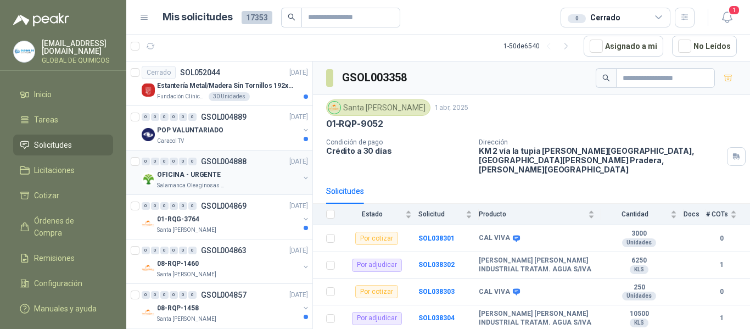
click at [302, 176] on button "button" at bounding box center [306, 178] width 9 height 9
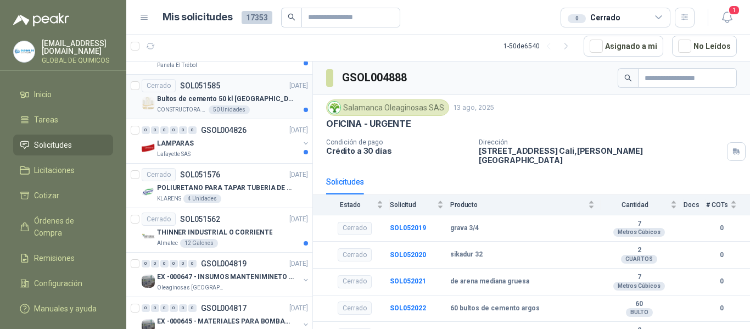
scroll to position [1044, 0]
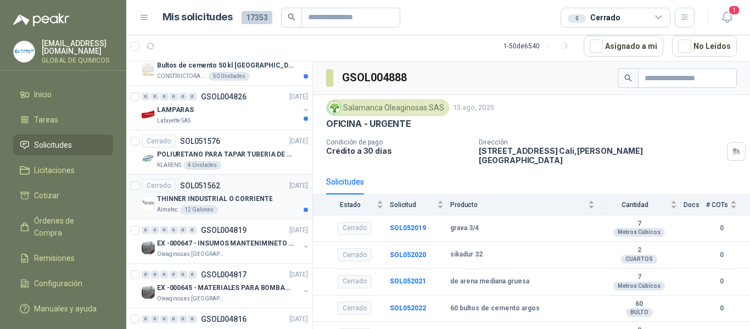
click at [298, 198] on div "THINNER INDUSTRIAL O CORRIENTE" at bounding box center [232, 198] width 151 height 13
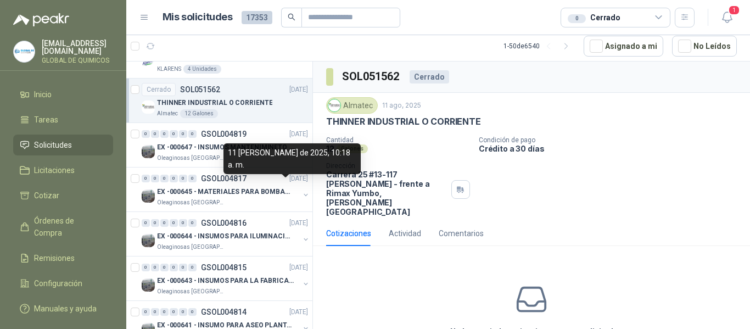
scroll to position [1153, 0]
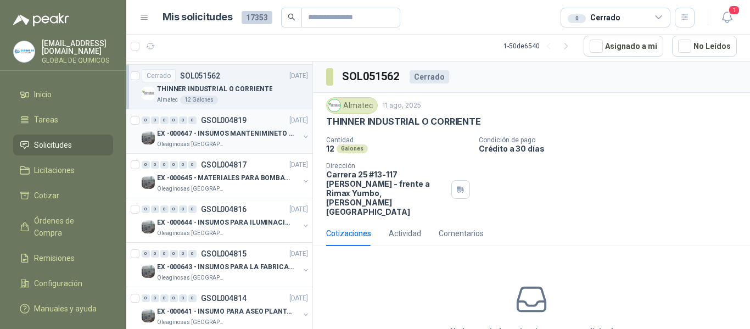
click at [293, 136] on p "EX -000647 - INSUMOS MANTENIMINETO MECANICO" at bounding box center [225, 134] width 137 height 10
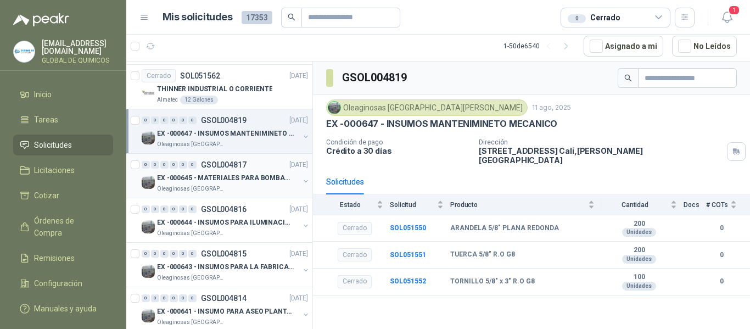
click at [281, 181] on p "EX -000645 - MATERIALES PARA BOMBAS STANDBY PLANTA" at bounding box center [225, 178] width 137 height 10
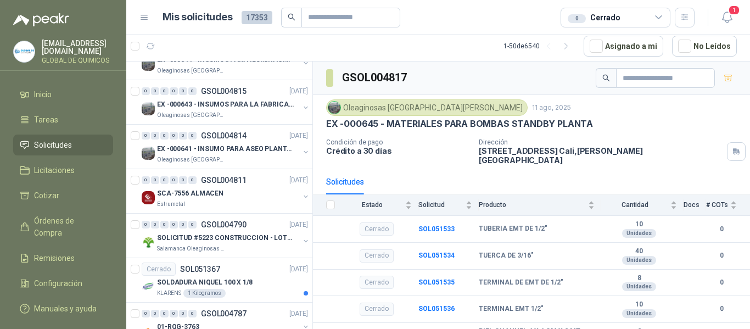
scroll to position [1318, 0]
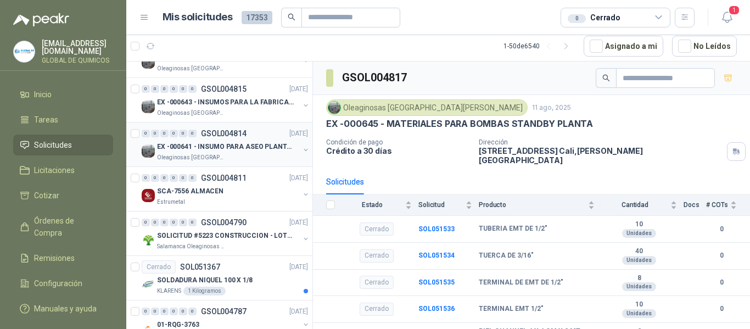
click at [277, 152] on div "EX -000641 - INSUMO PARA ASEO PLANTA EXTRACTORA" at bounding box center [228, 146] width 142 height 13
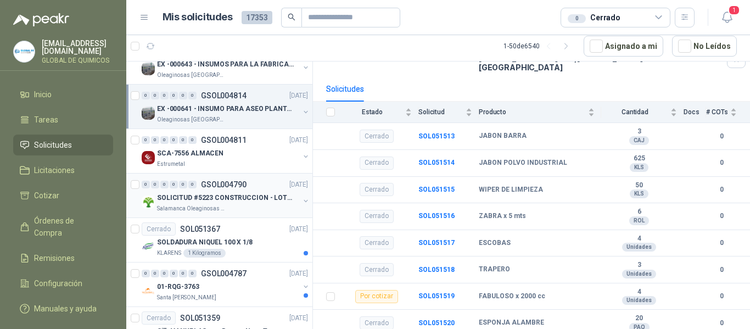
scroll to position [1373, 0]
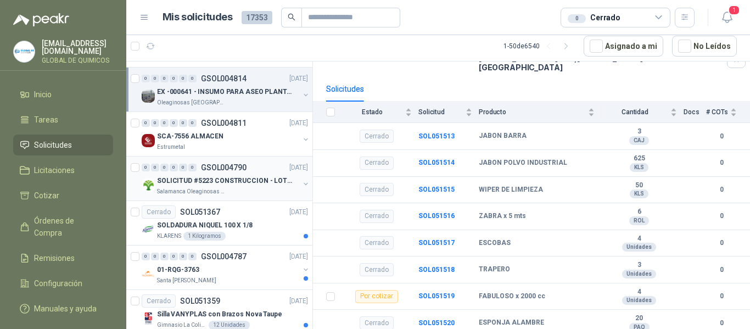
click at [291, 182] on p "SOLICITUD #5223 CONSTRUCCION - LOTE CIO" at bounding box center [225, 181] width 137 height 10
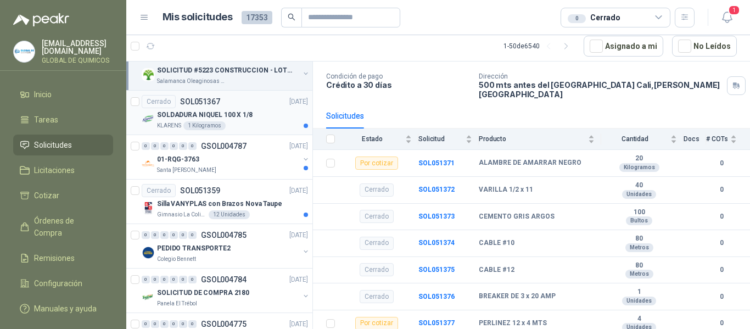
scroll to position [1538, 0]
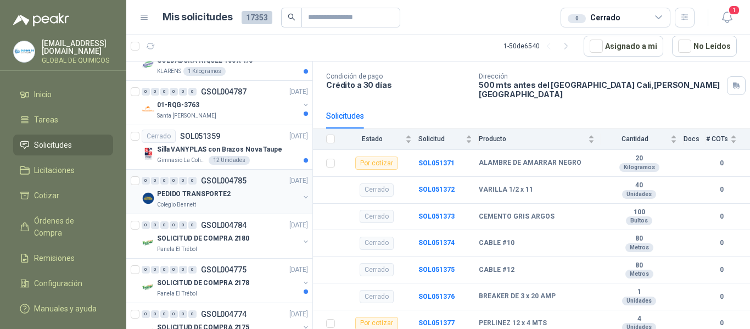
click at [302, 197] on button "button" at bounding box center [306, 197] width 9 height 9
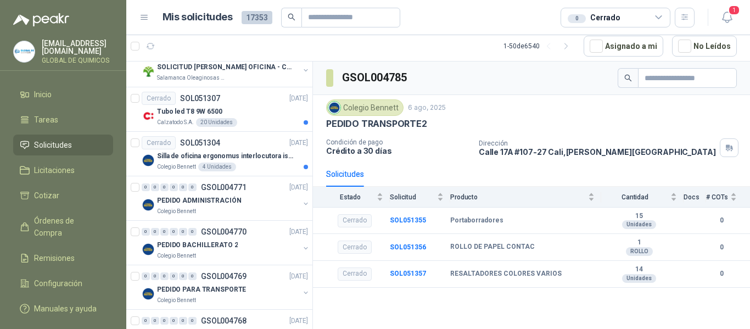
scroll to position [2032, 0]
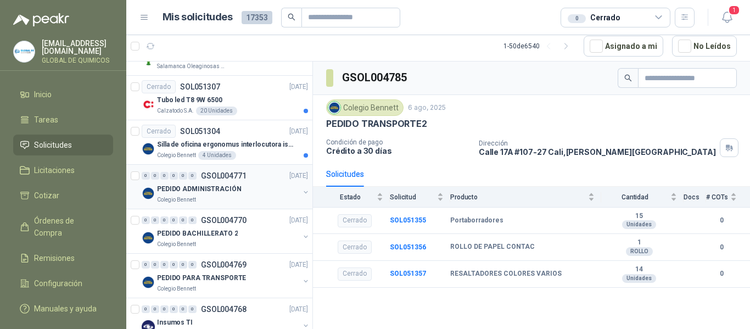
click at [286, 191] on div "PEDIDO ADMINISTRACIÓN" at bounding box center [228, 188] width 142 height 13
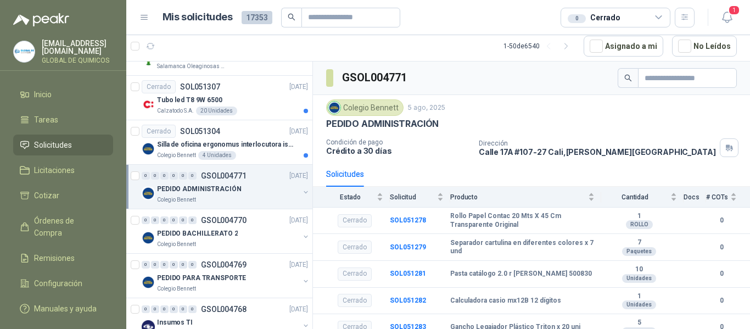
click at [642, 25] on div "0 Cerrado" at bounding box center [616, 18] width 110 height 20
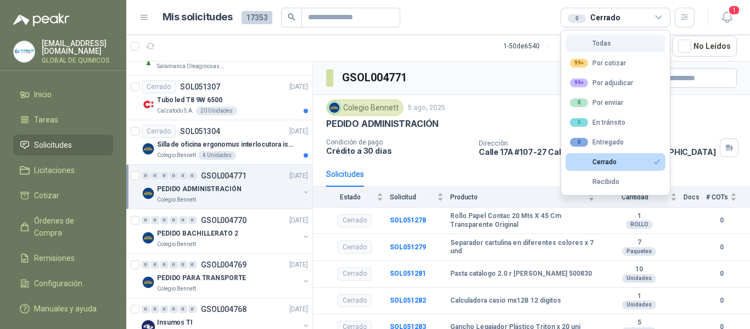
click at [630, 39] on button "Todas" at bounding box center [616, 44] width 100 height 18
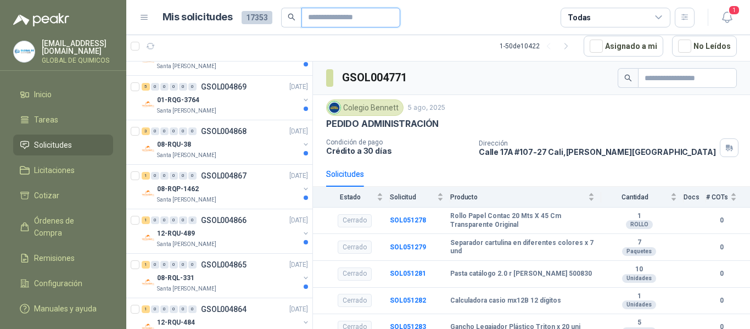
click at [336, 21] on input "text" at bounding box center [346, 17] width 77 height 19
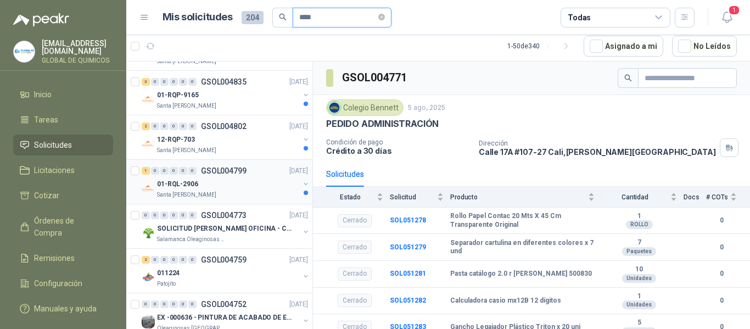
scroll to position [55, 0]
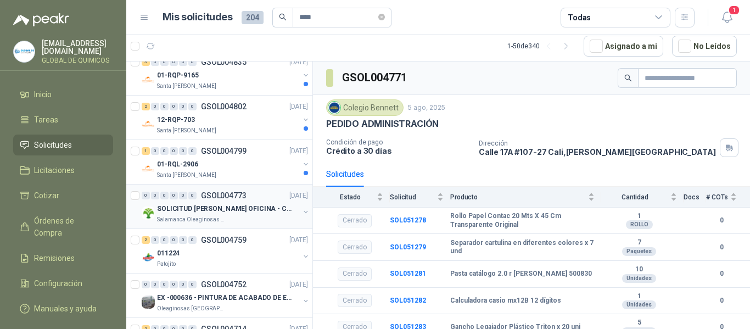
click at [291, 214] on p "SOLICITUD [PERSON_NAME] OFICINA - CALI" at bounding box center [225, 209] width 137 height 10
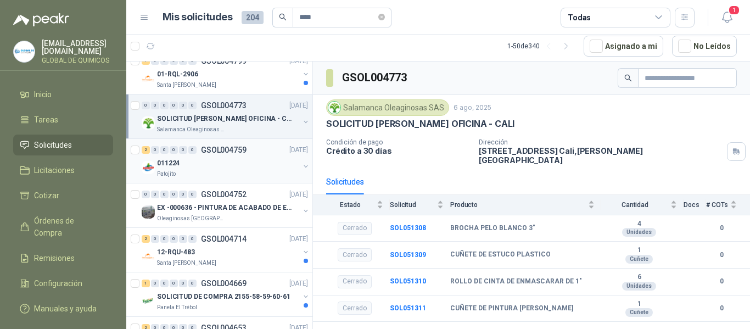
scroll to position [165, 0]
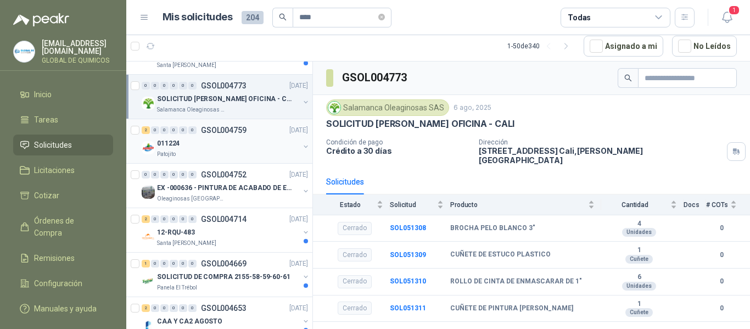
click at [294, 142] on div "011224 Patojito" at bounding box center [226, 148] width 169 height 22
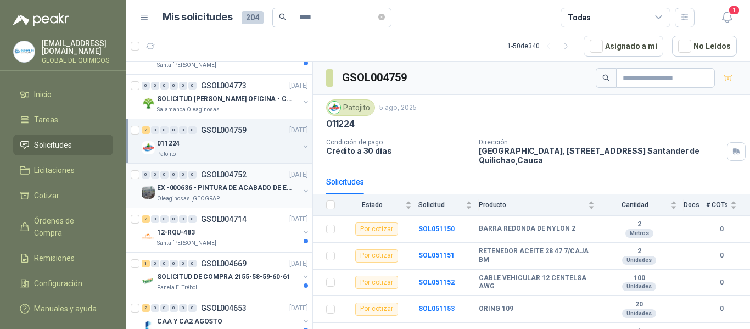
click at [266, 199] on div "Oleaginosas [GEOGRAPHIC_DATA][PERSON_NAME]" at bounding box center [228, 198] width 142 height 9
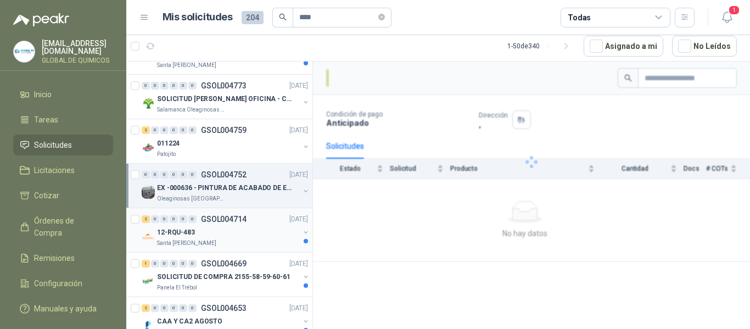
click at [289, 224] on p "[DATE]" at bounding box center [298, 219] width 19 height 10
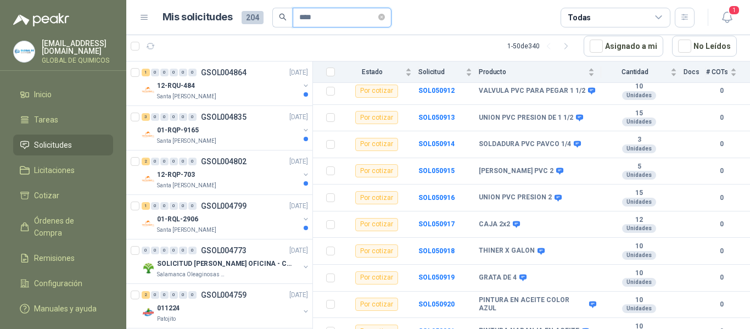
click at [360, 24] on input "****" at bounding box center [337, 17] width 77 height 19
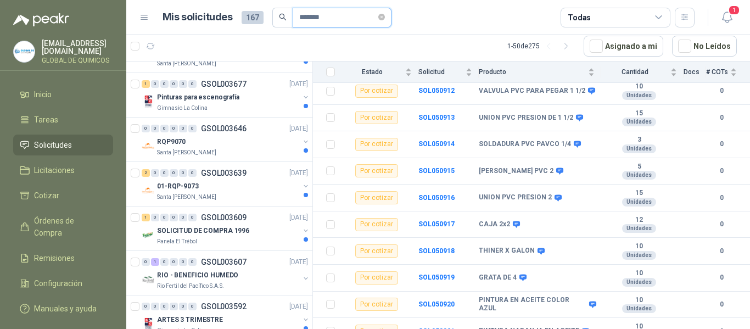
scroll to position [1981, 0]
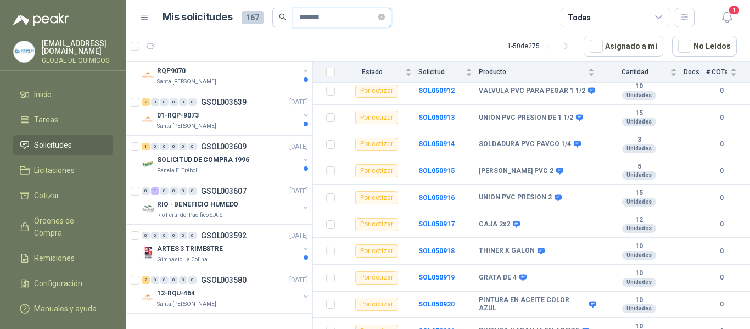
type input "*******"
